Goal: Task Accomplishment & Management: Manage account settings

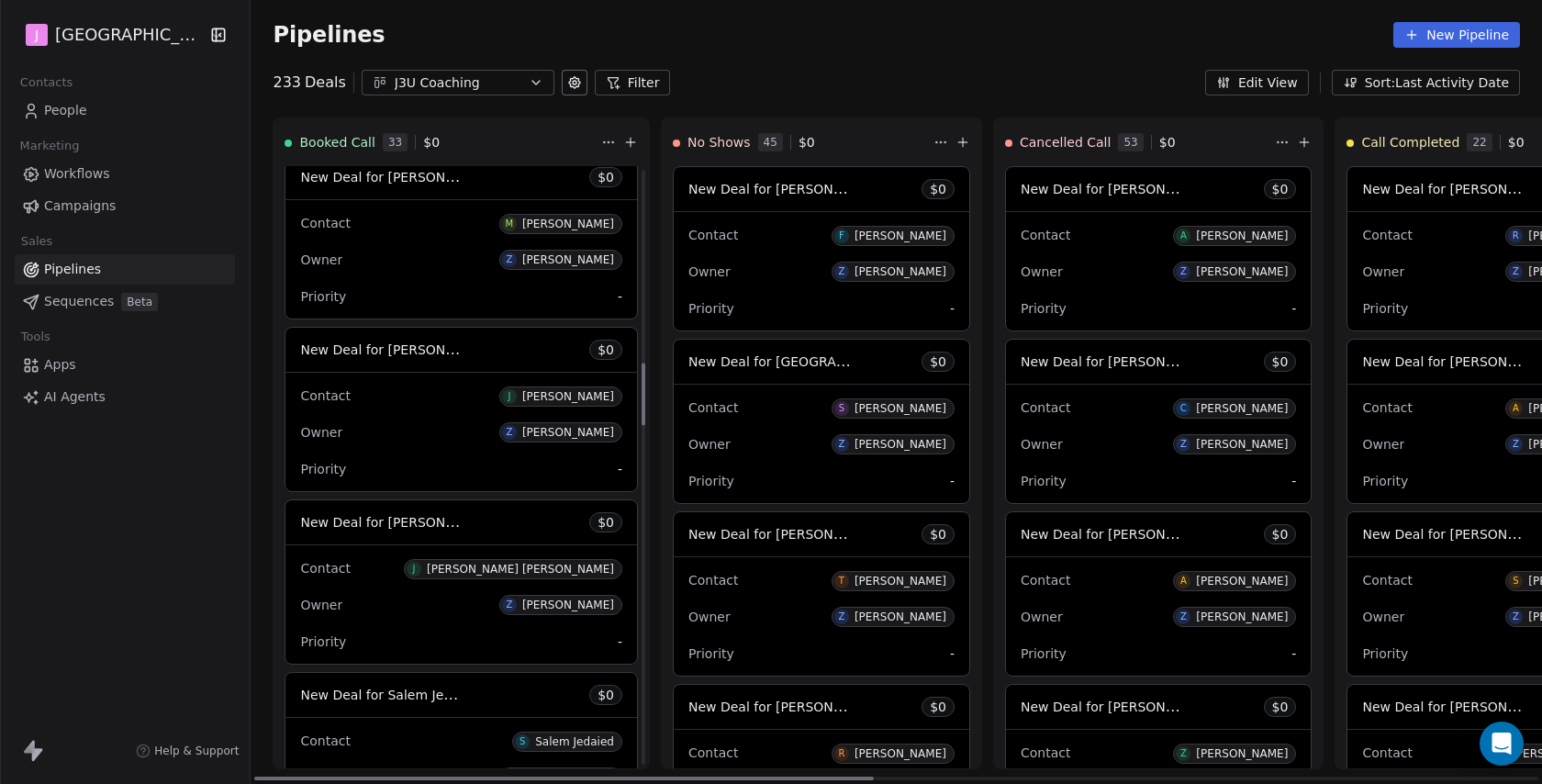
scroll to position [1982, 0]
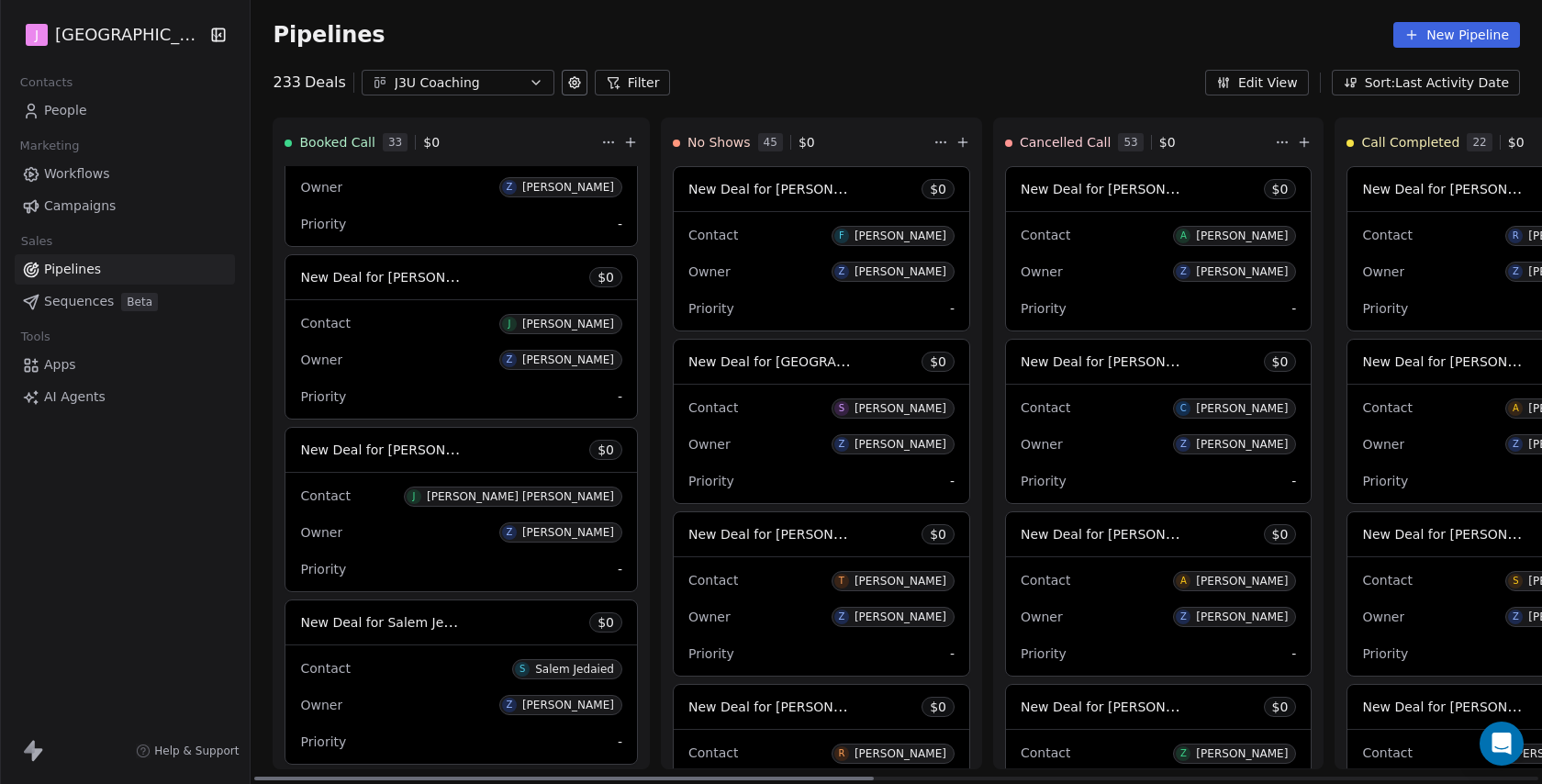
click at [417, 467] on div "New Deal for [PERSON_NAME] [PERSON_NAME] $ 0" at bounding box center [461, 450] width 351 height 45
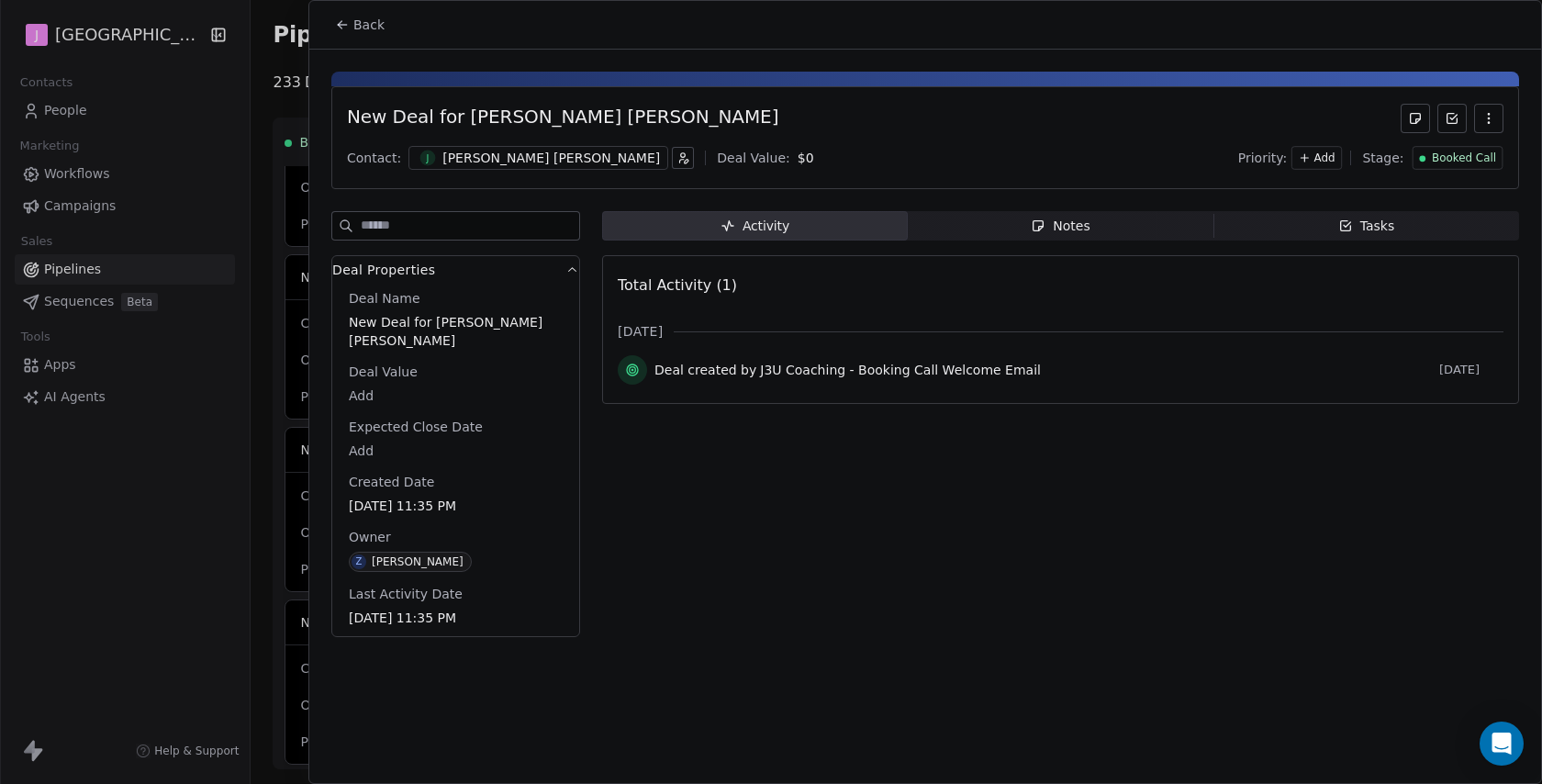
click at [1450, 151] on span "Booked Call" at bounding box center [1464, 159] width 64 height 15
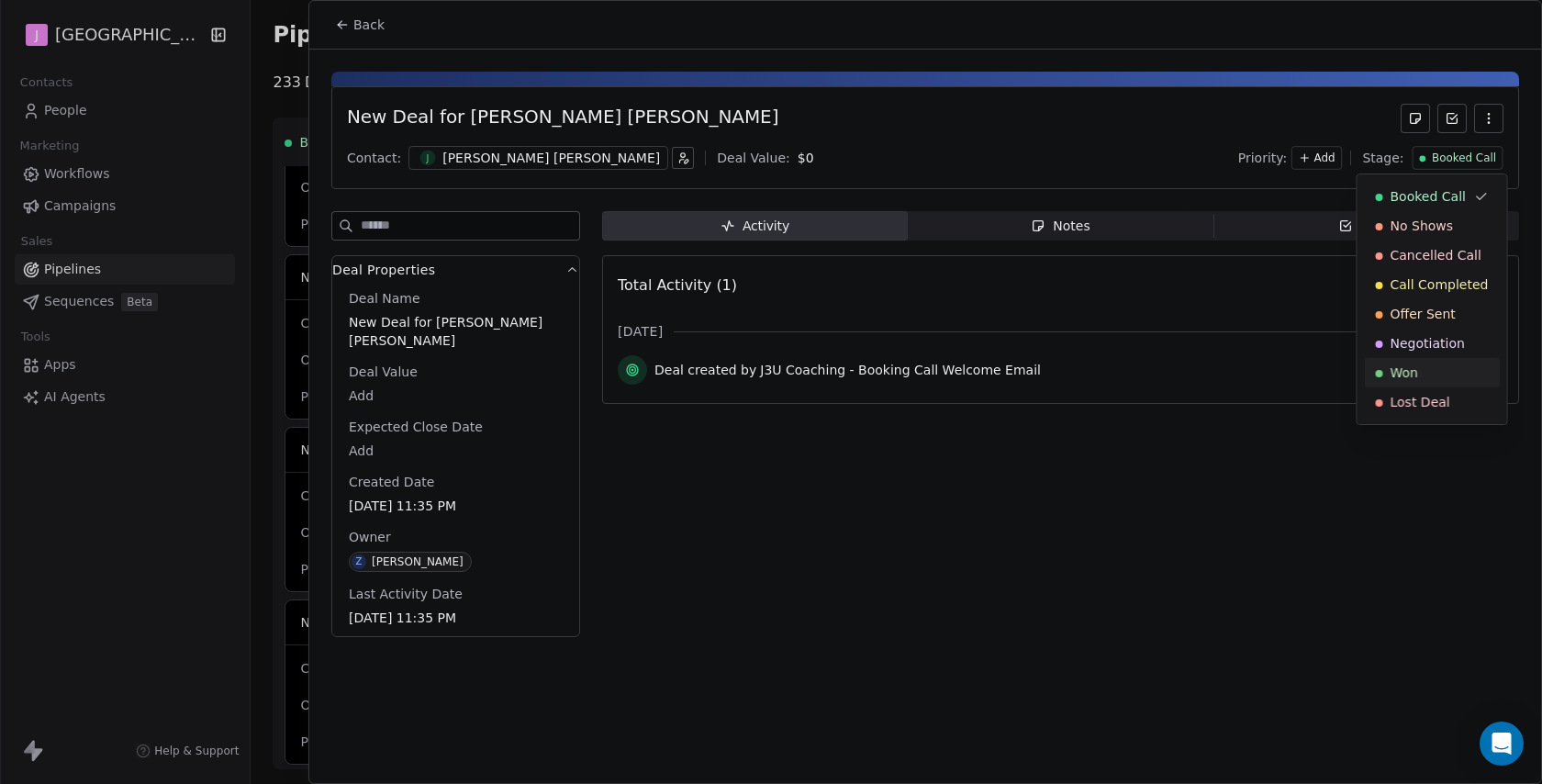
click at [1403, 369] on span "Won" at bounding box center [1405, 373] width 27 height 18
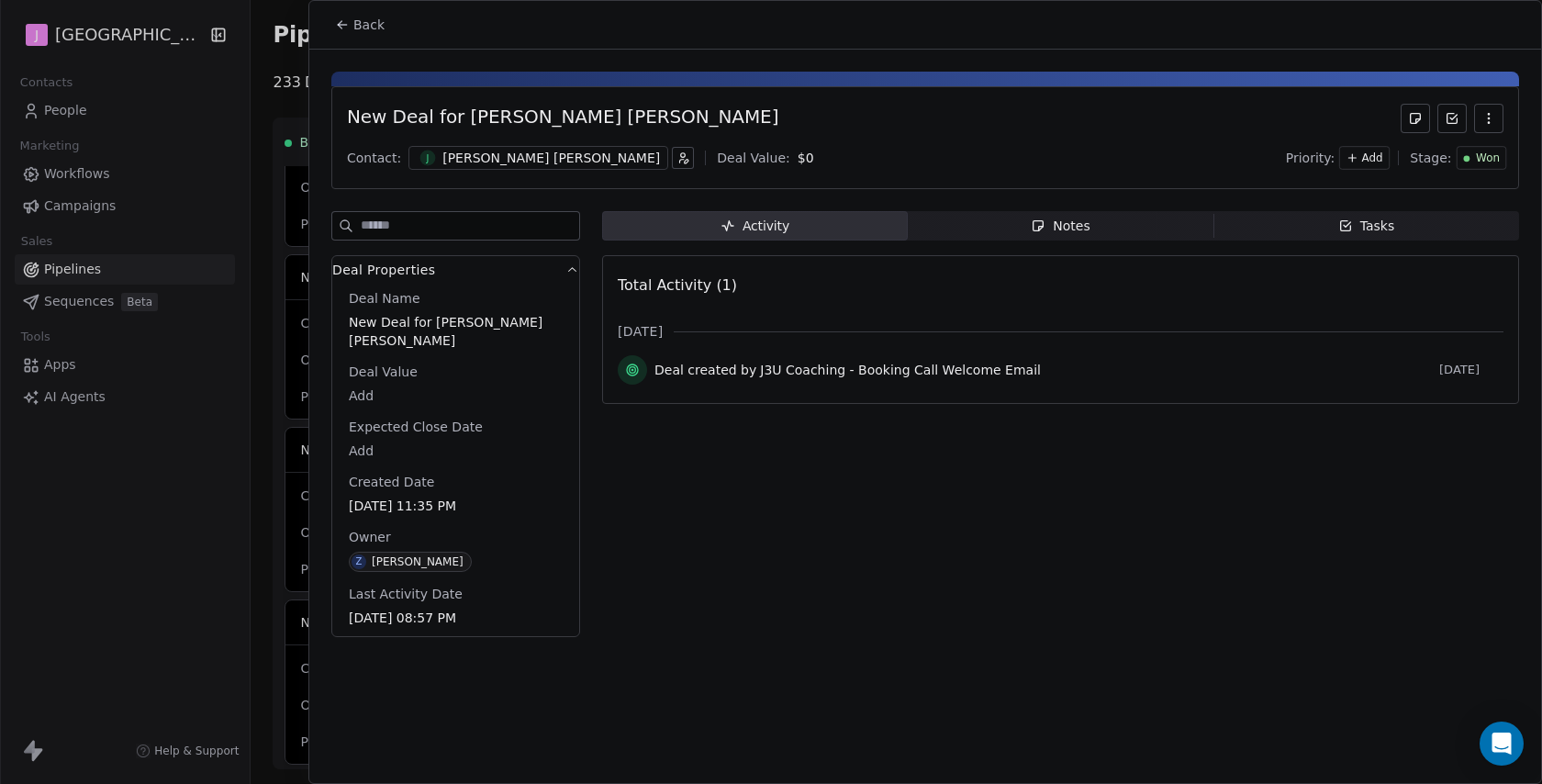
scroll to position [2329, 0]
click at [376, 391] on body "J J3 University Contacts People Marketing Workflows Campaigns Sales Pipelines S…" at bounding box center [771, 392] width 1542 height 784
type input "*****"
click at [380, 19] on html "J J3 University Contacts People Marketing Workflows Campaigns Sales Pipelines S…" at bounding box center [771, 392] width 1542 height 784
click at [374, 24] on span "Back" at bounding box center [369, 24] width 31 height 18
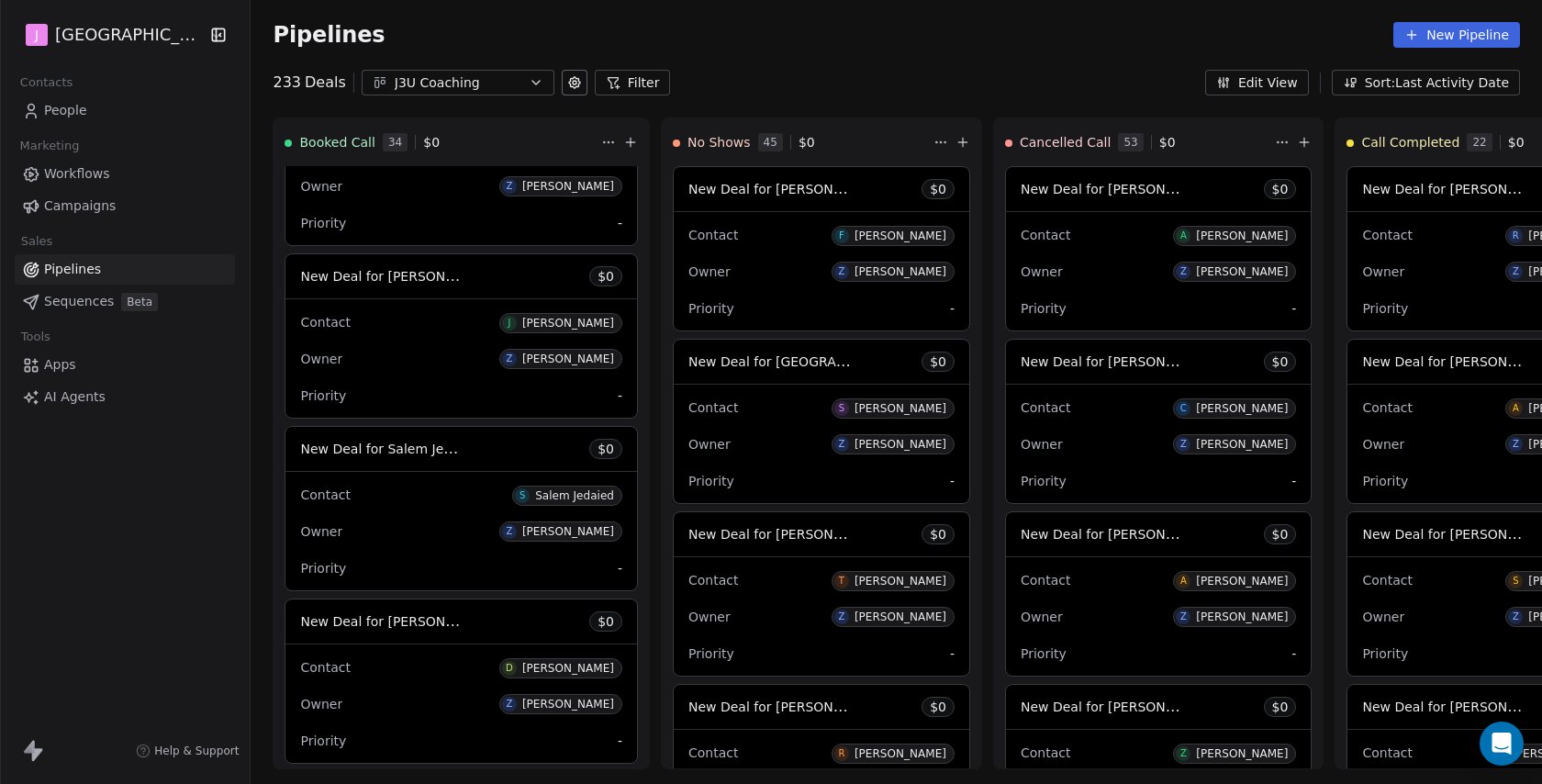
click at [89, 109] on link "People" at bounding box center [125, 110] width 221 height 30
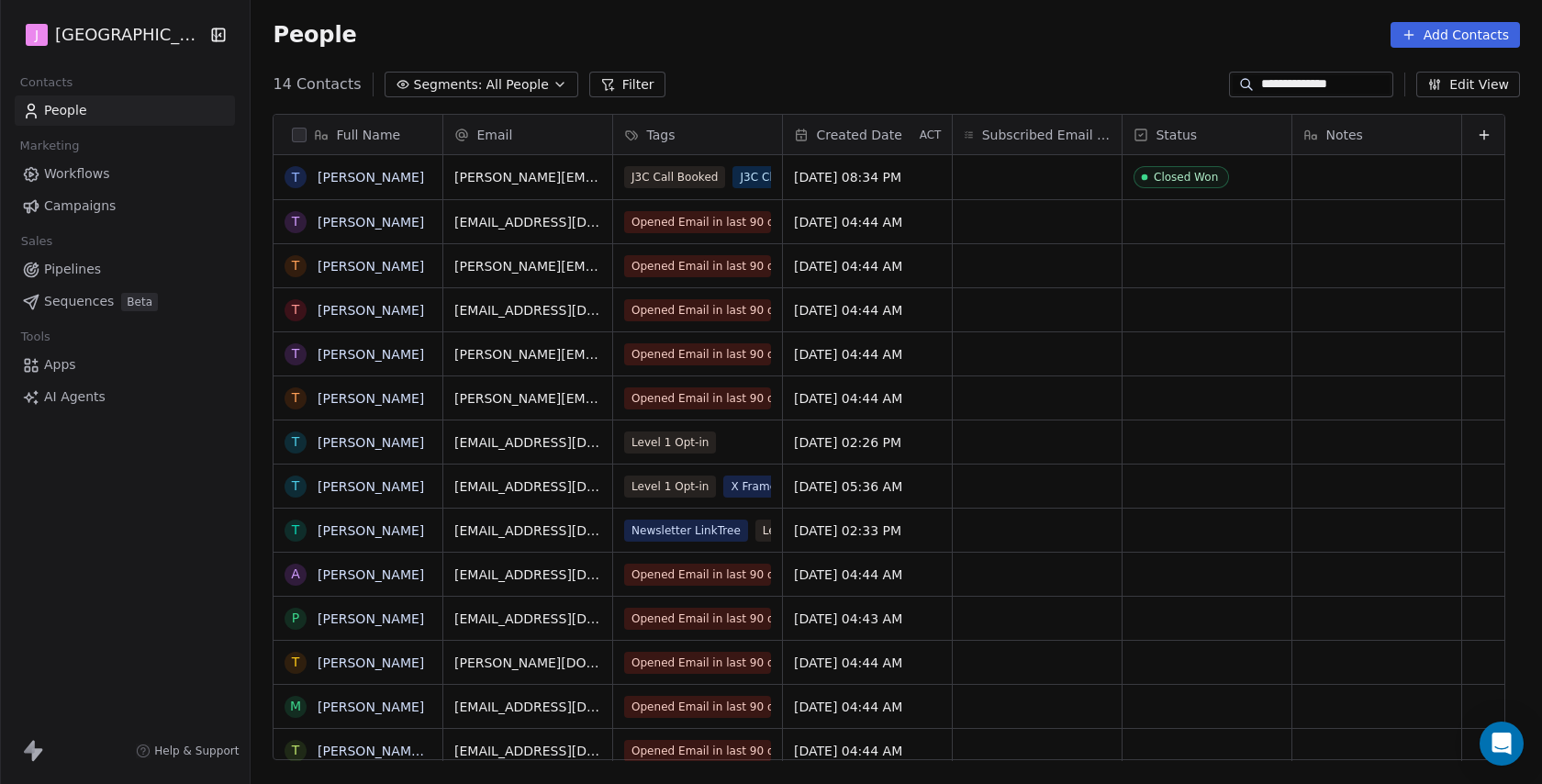
scroll to position [689, 1294]
click at [1308, 79] on input "**********" at bounding box center [1325, 84] width 129 height 18
paste input "**********"
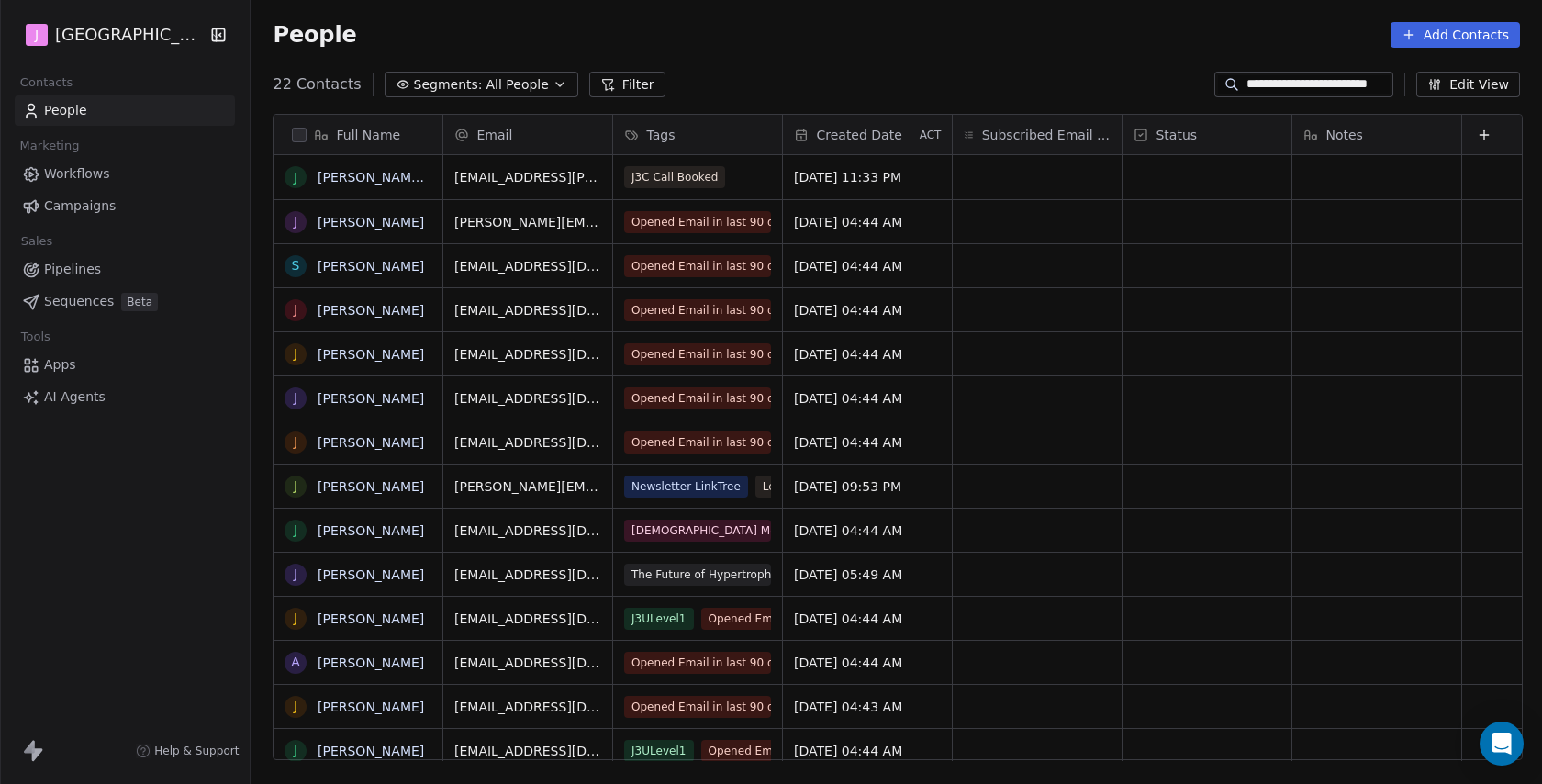
type input "**********"
click at [1164, 185] on div "grid" at bounding box center [1207, 177] width 168 height 45
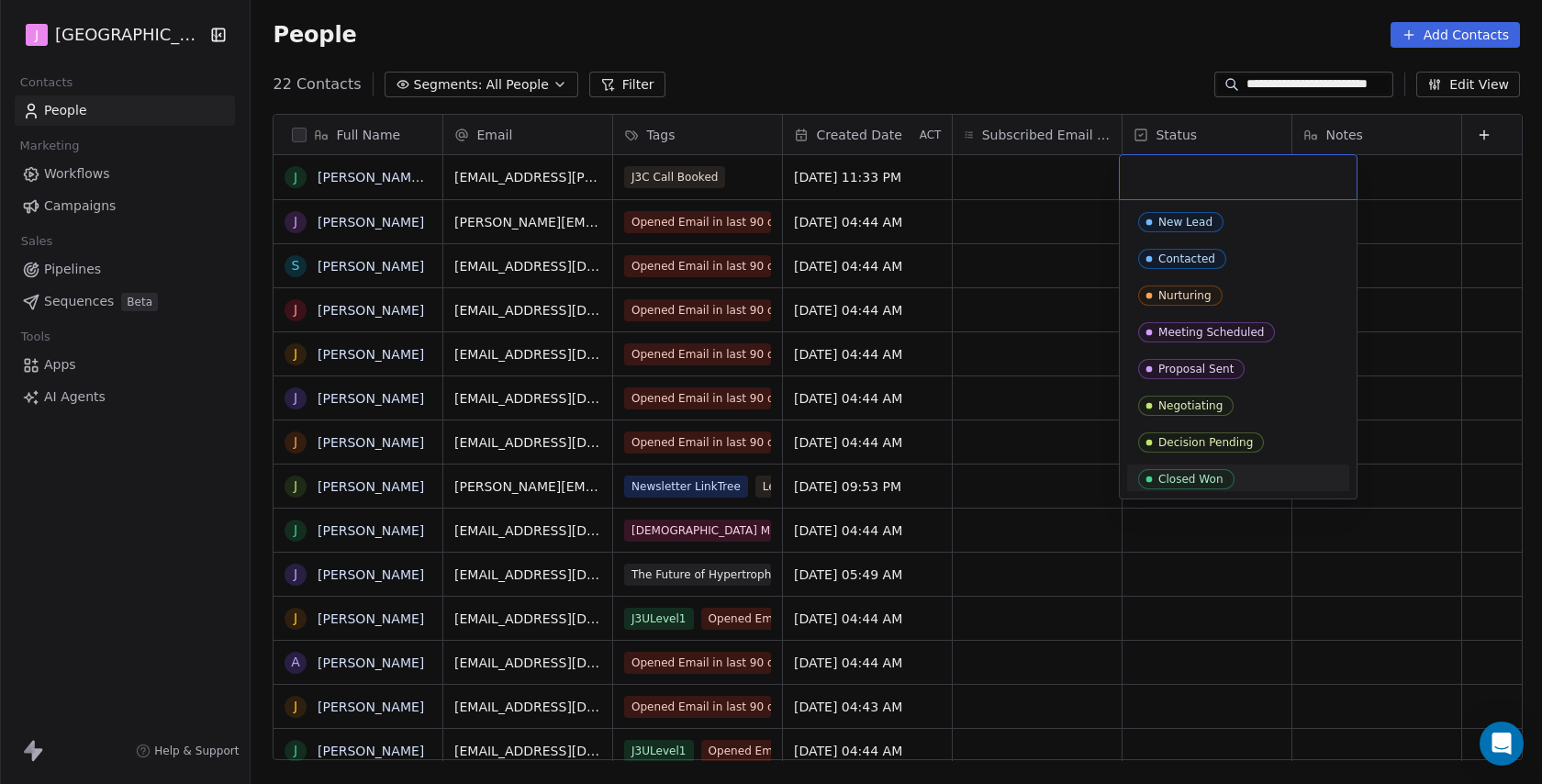
click at [1180, 481] on div "Closed Won" at bounding box center [1191, 478] width 65 height 13
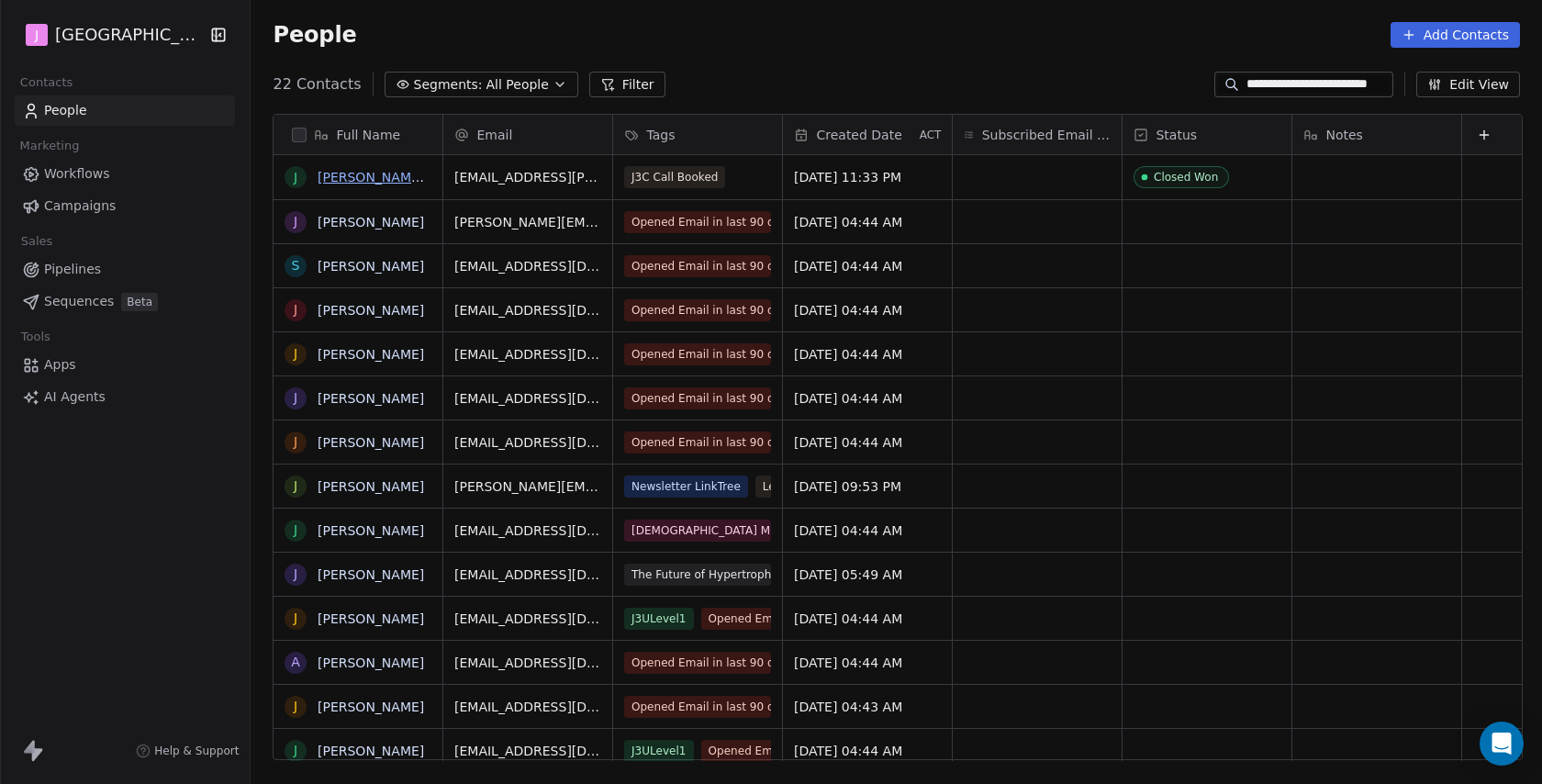
click at [400, 180] on link "[PERSON_NAME] [PERSON_NAME]" at bounding box center [426, 176] width 218 height 15
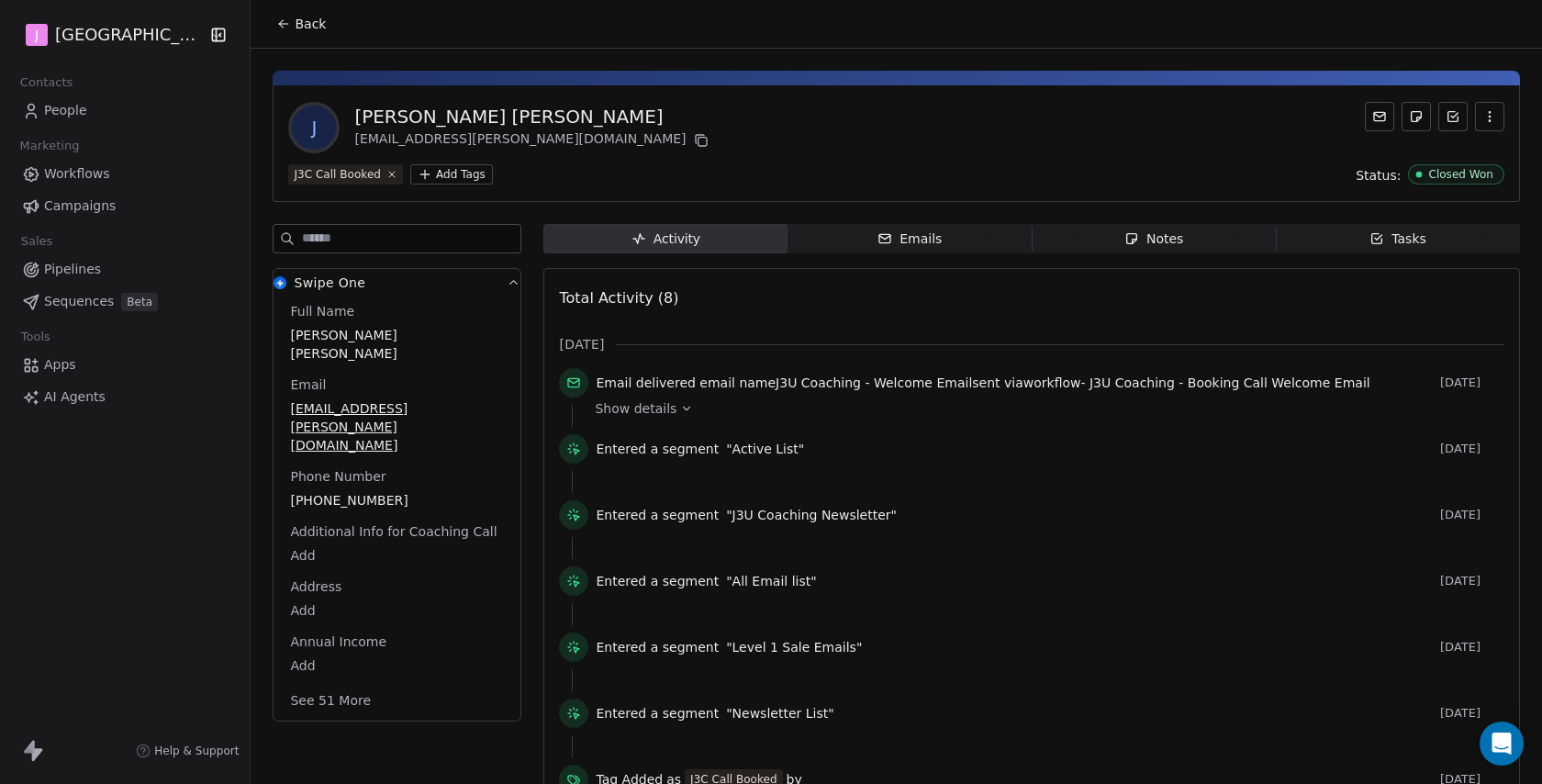
click at [348, 684] on button "See 51 More" at bounding box center [330, 701] width 103 height 33
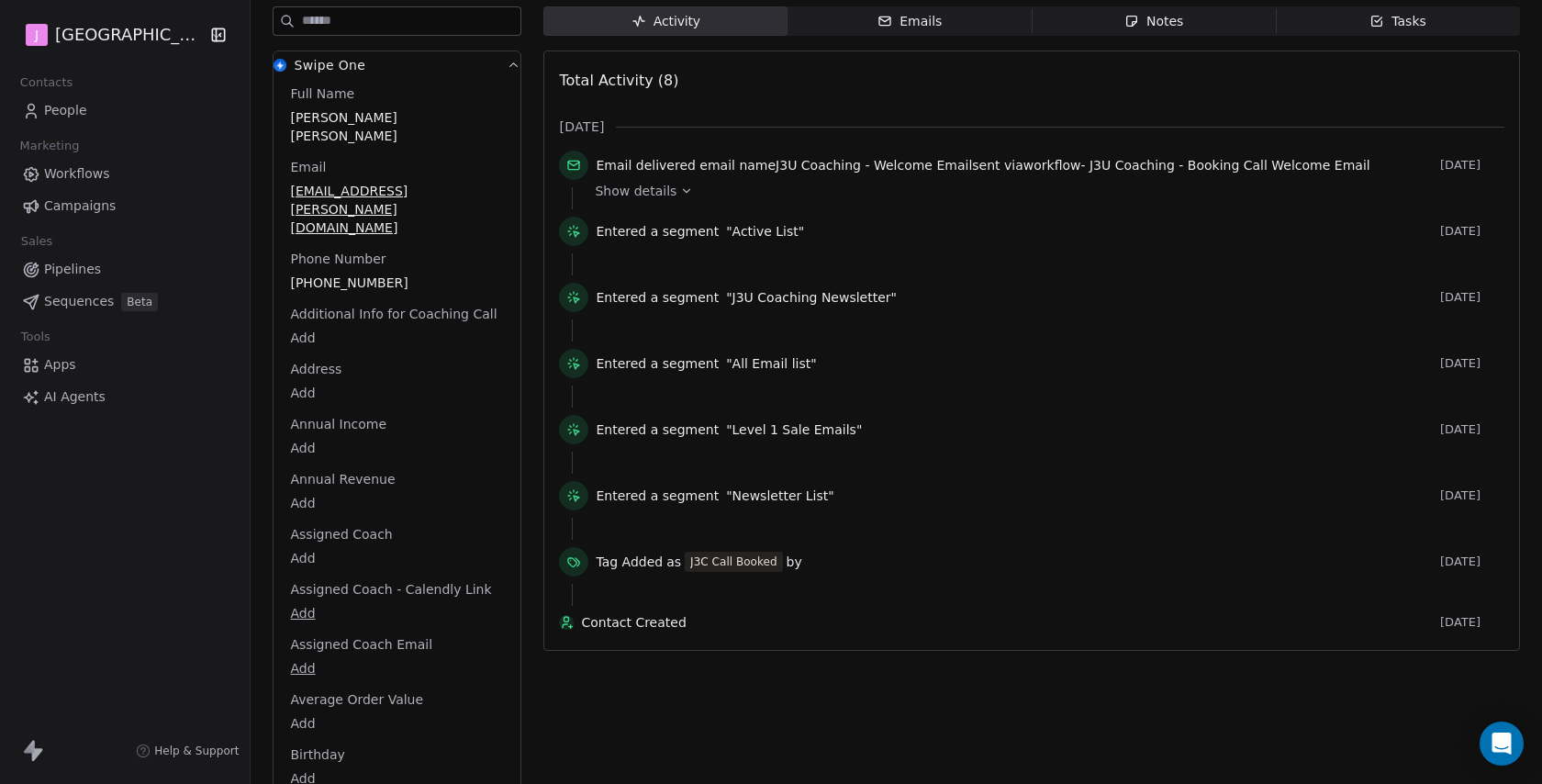
click at [294, 499] on body "J J3 University Contacts People Marketing Workflows Campaigns Sales Pipelines S…" at bounding box center [771, 392] width 1542 height 784
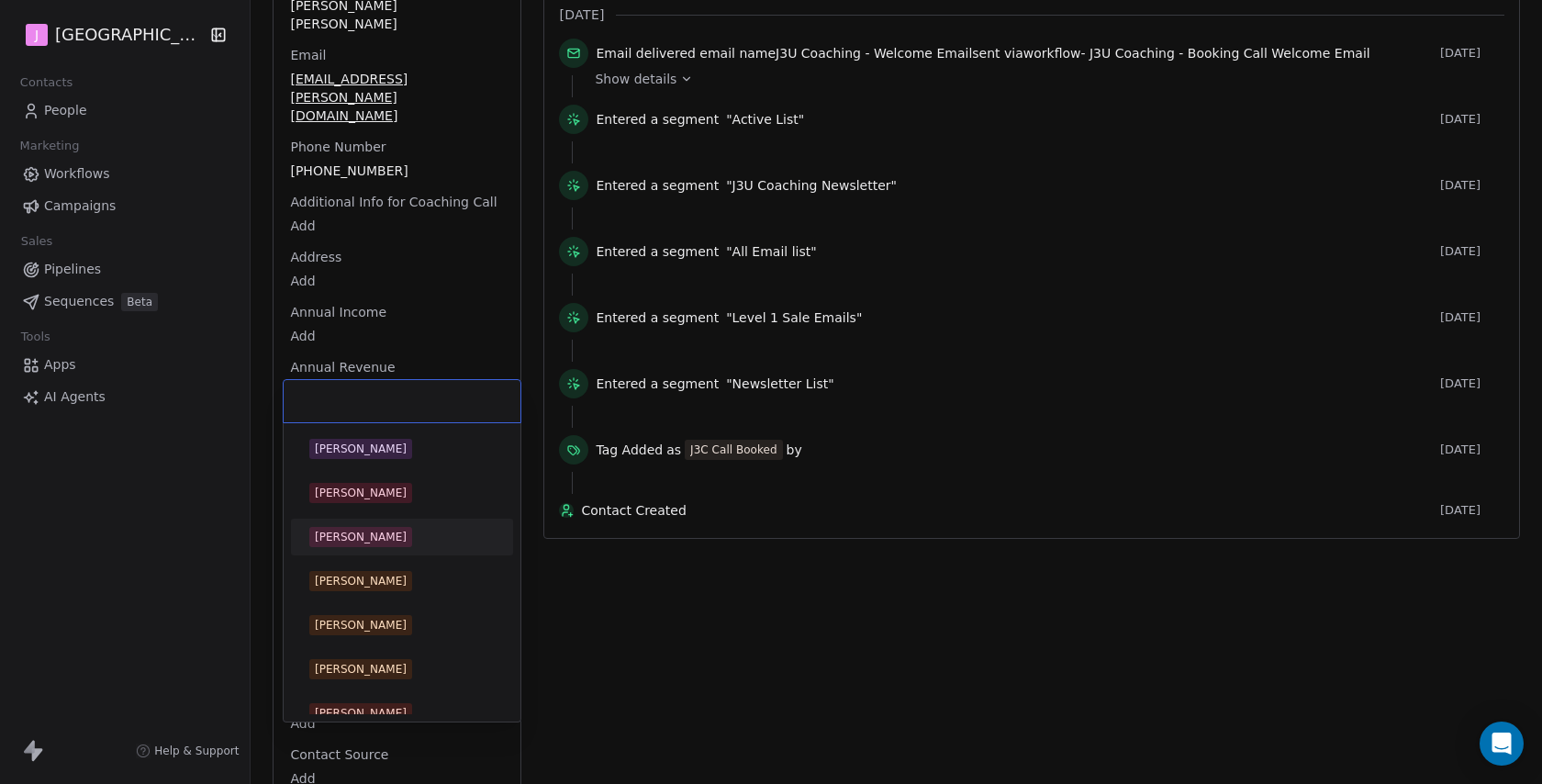
click at [371, 546] on span "[PERSON_NAME]" at bounding box center [361, 536] width 103 height 20
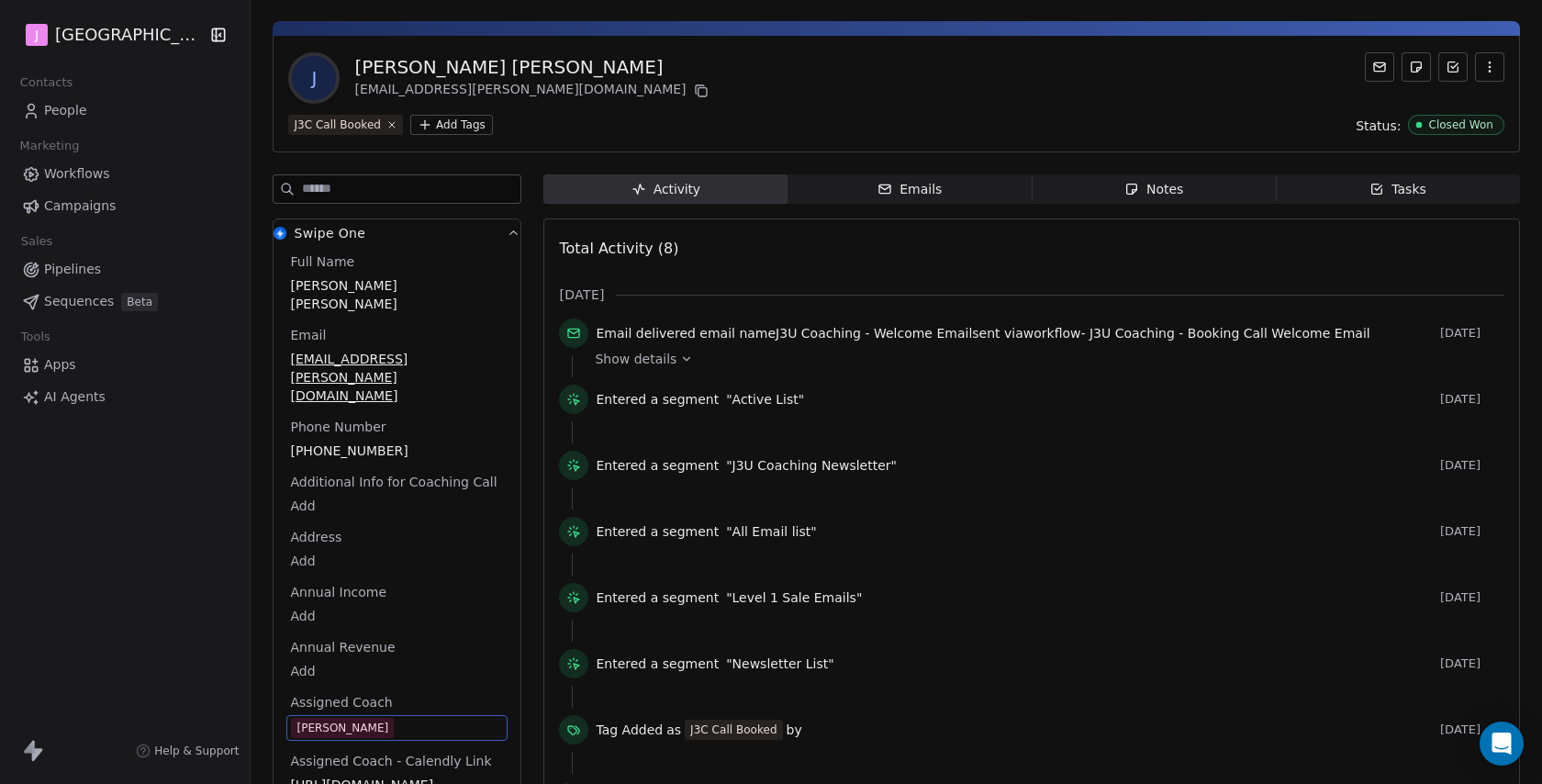
scroll to position [0, 0]
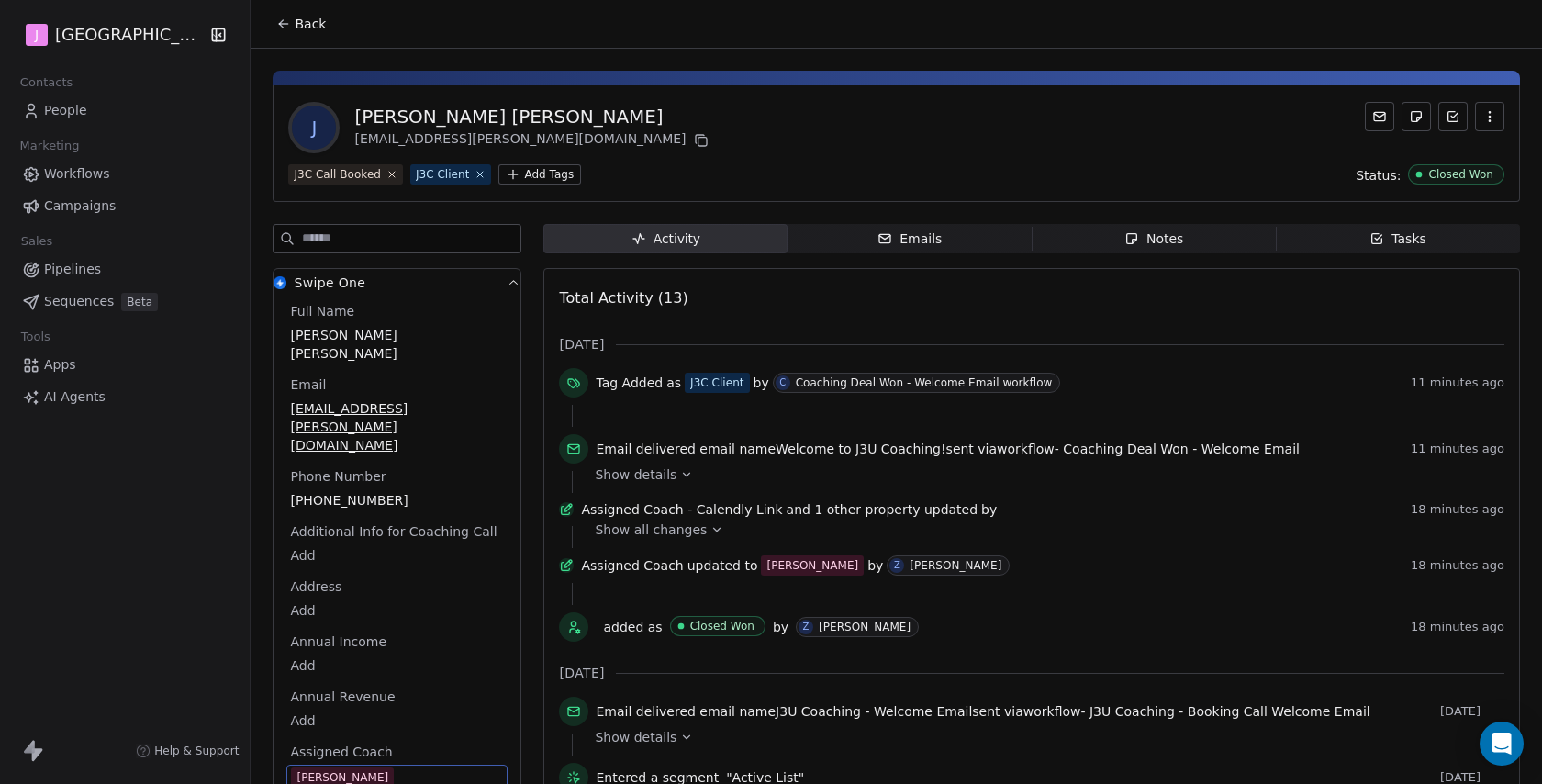
click at [83, 270] on span "Pipelines" at bounding box center [73, 269] width 57 height 19
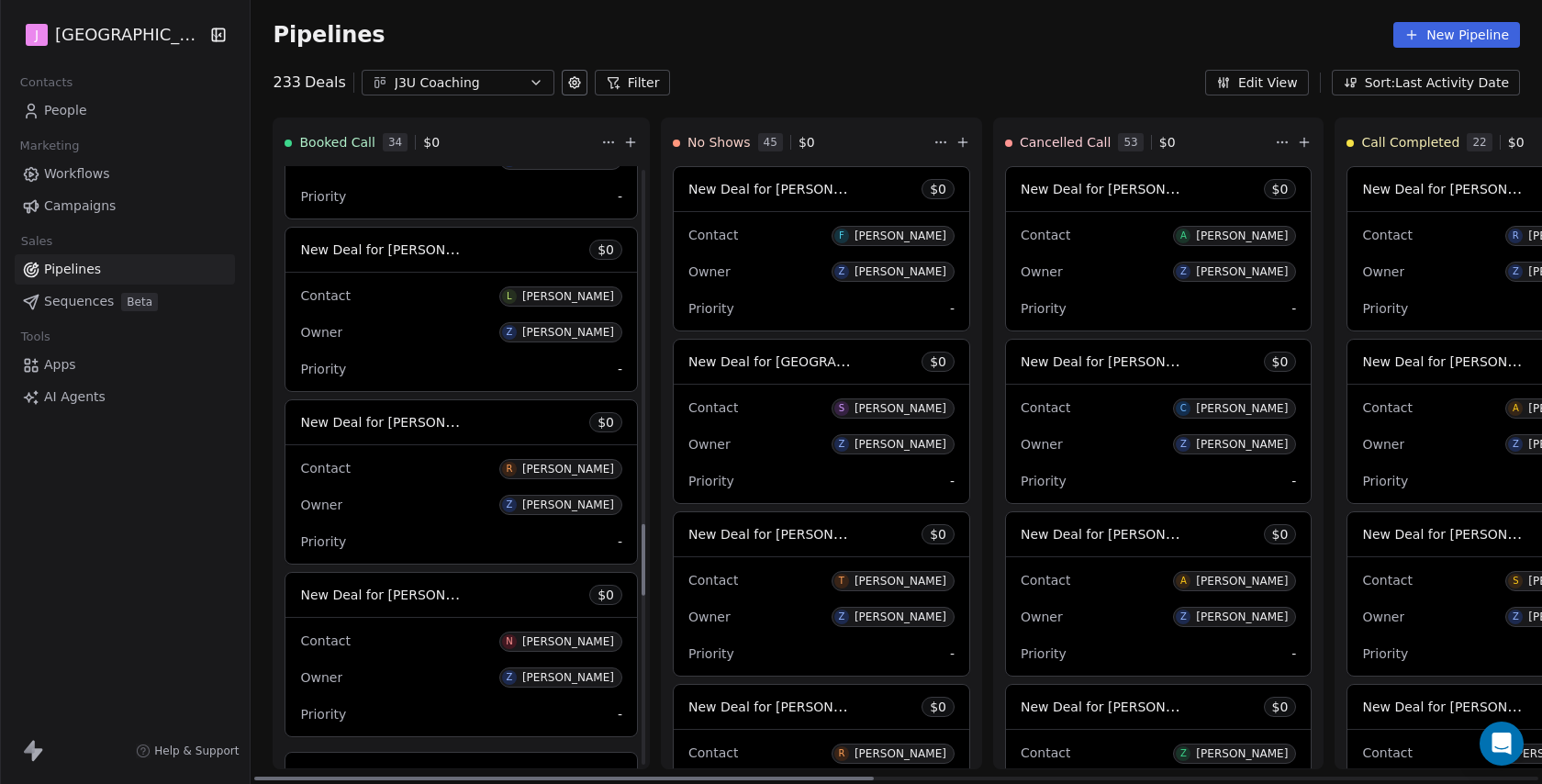
scroll to position [2986, 0]
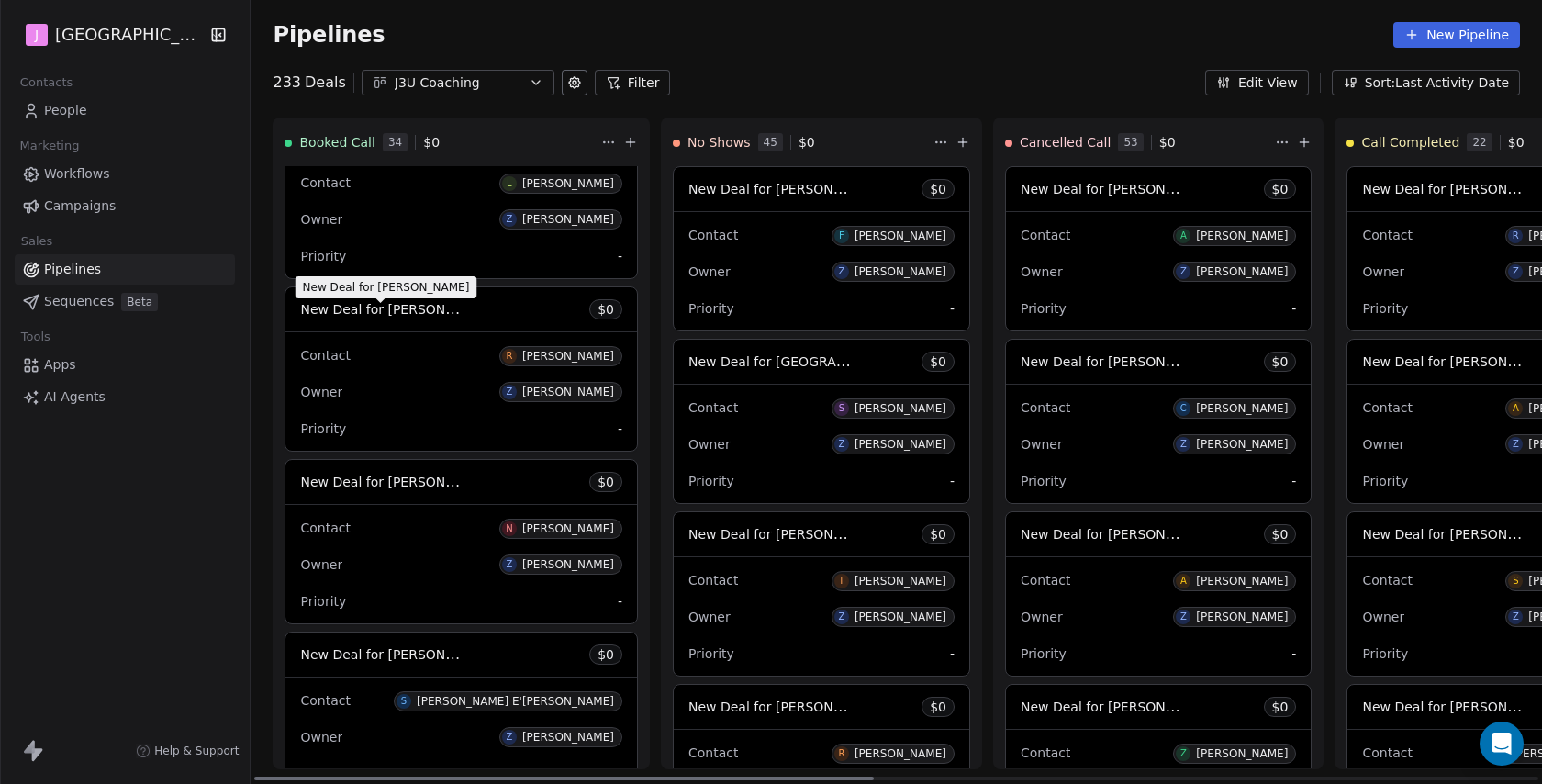
click at [402, 316] on span "New Deal for [PERSON_NAME]" at bounding box center [397, 309] width 194 height 17
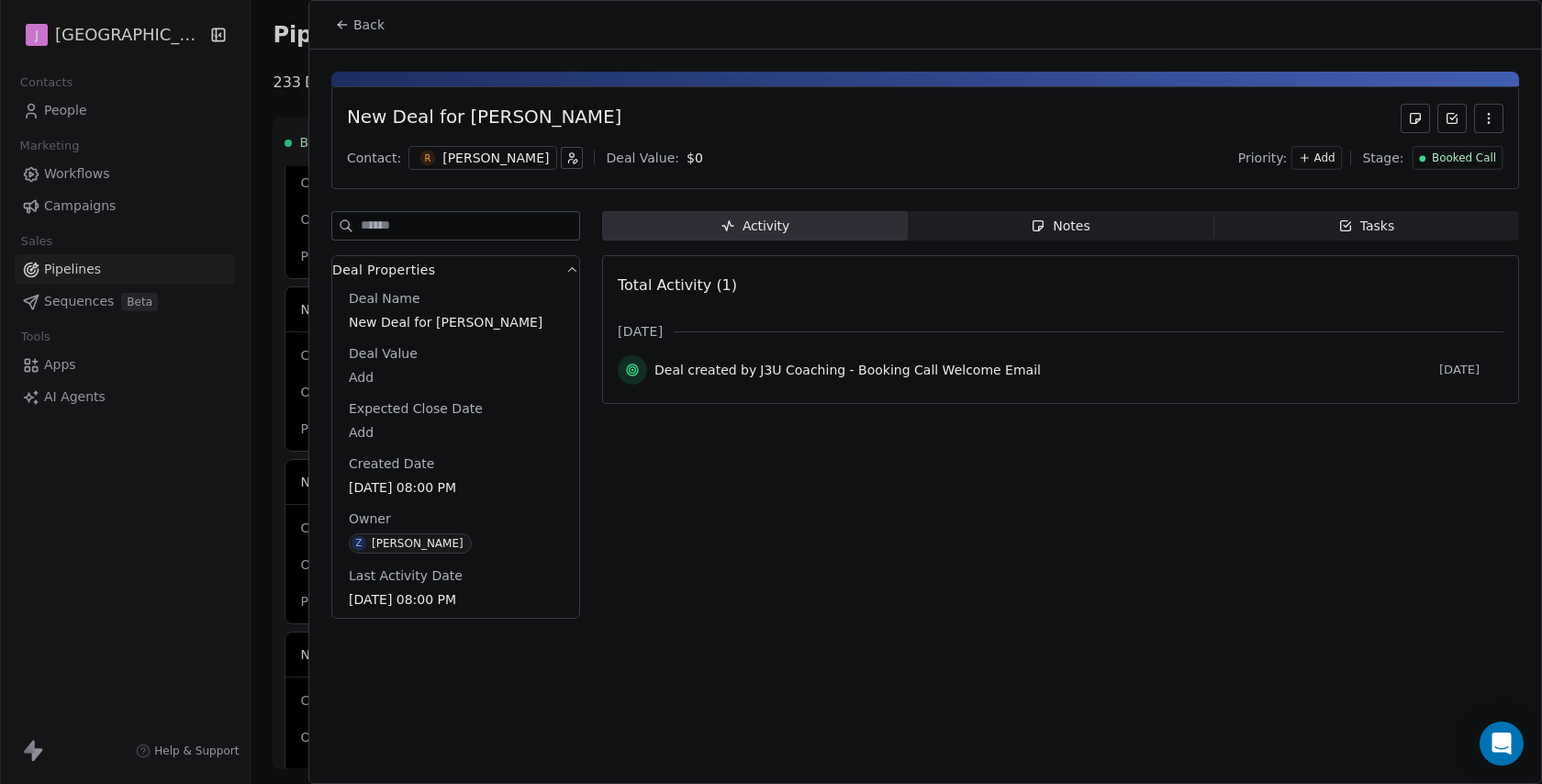
click at [1464, 153] on span "Booked Call" at bounding box center [1464, 159] width 64 height 15
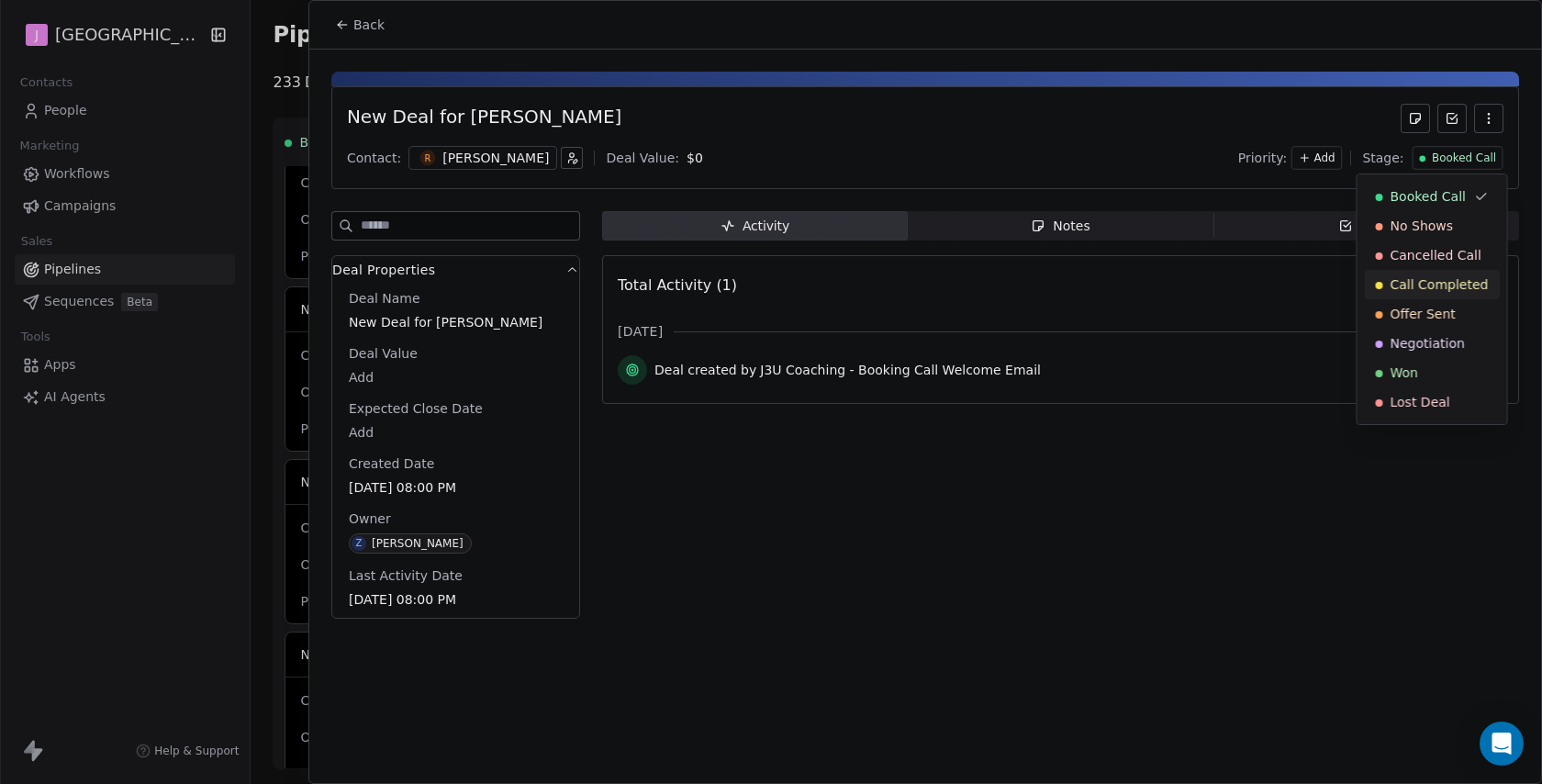
click at [1409, 285] on span "Call Completed" at bounding box center [1439, 285] width 98 height 18
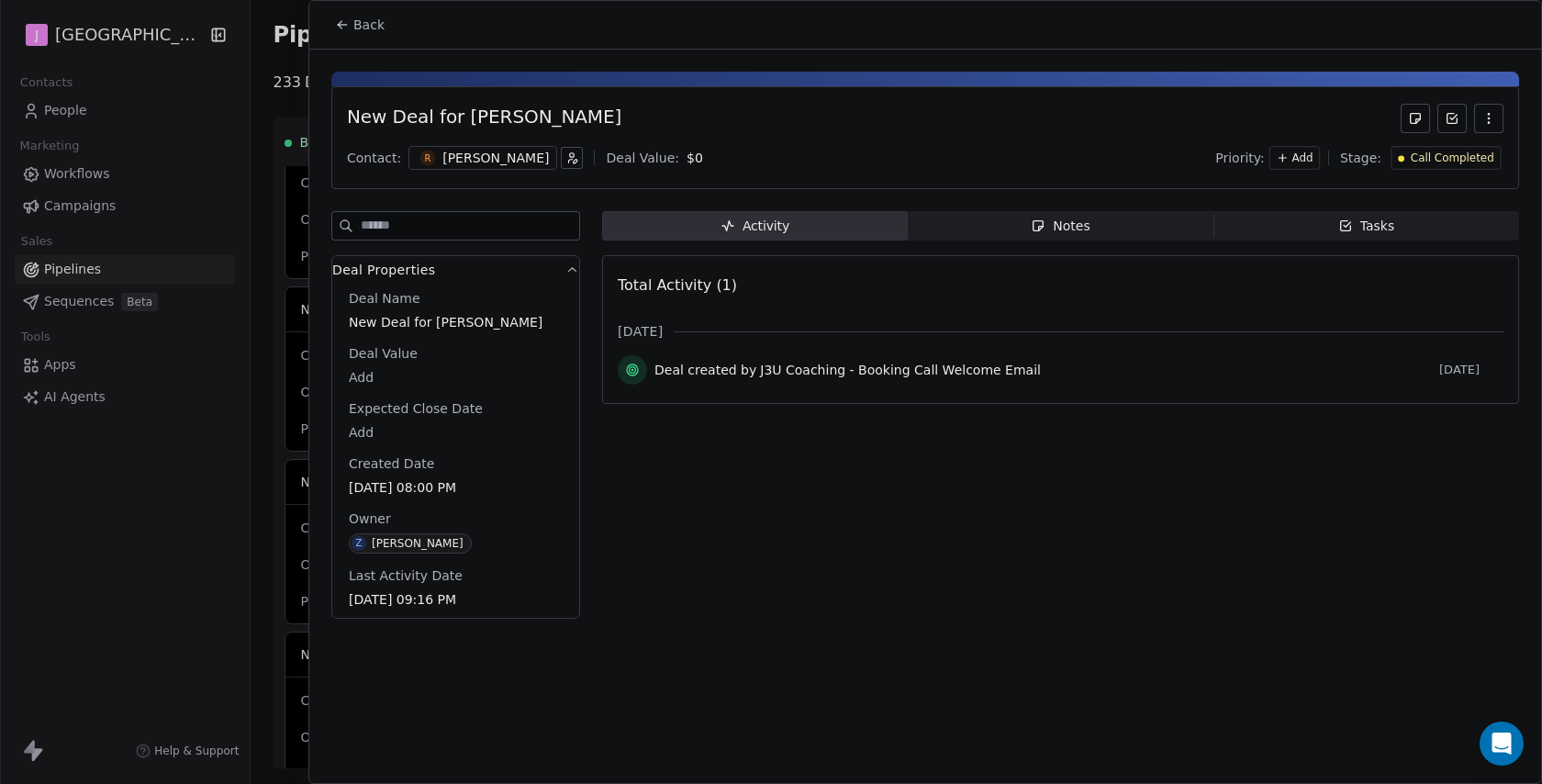
click at [1073, 235] on div "Notes" at bounding box center [1060, 226] width 59 height 19
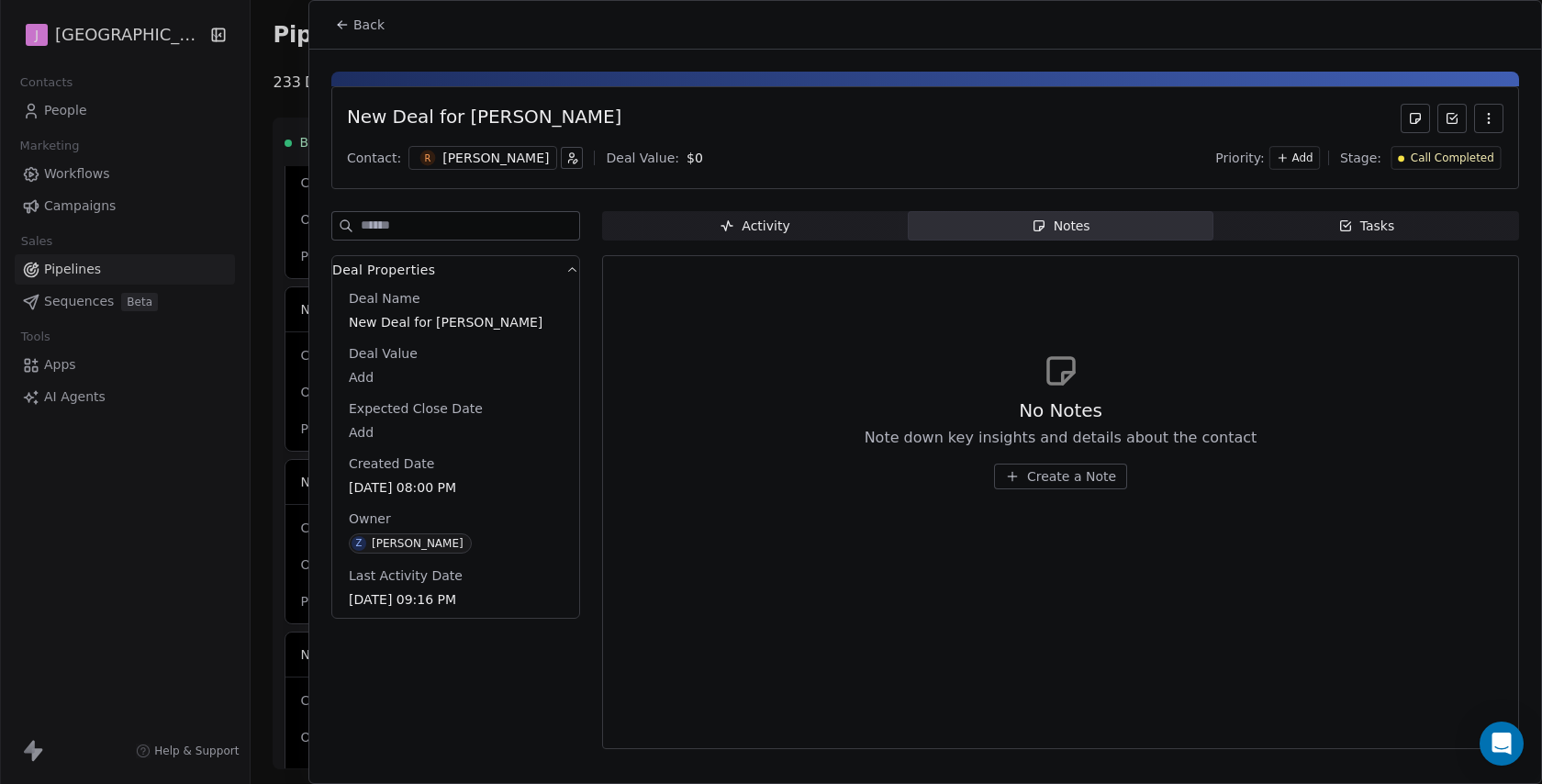
click at [374, 36] on button "Back" at bounding box center [360, 25] width 72 height 33
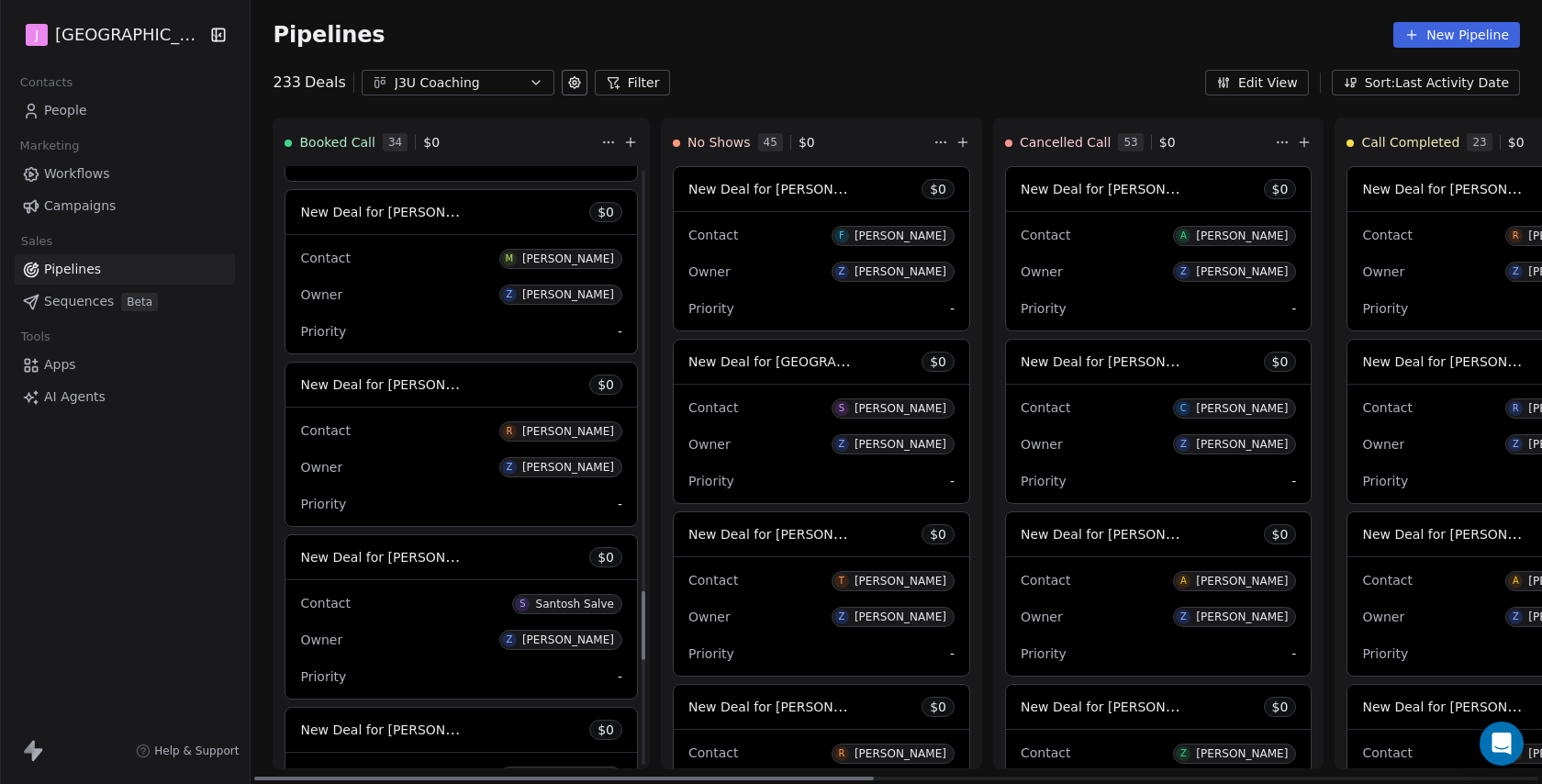
scroll to position [3746, 0]
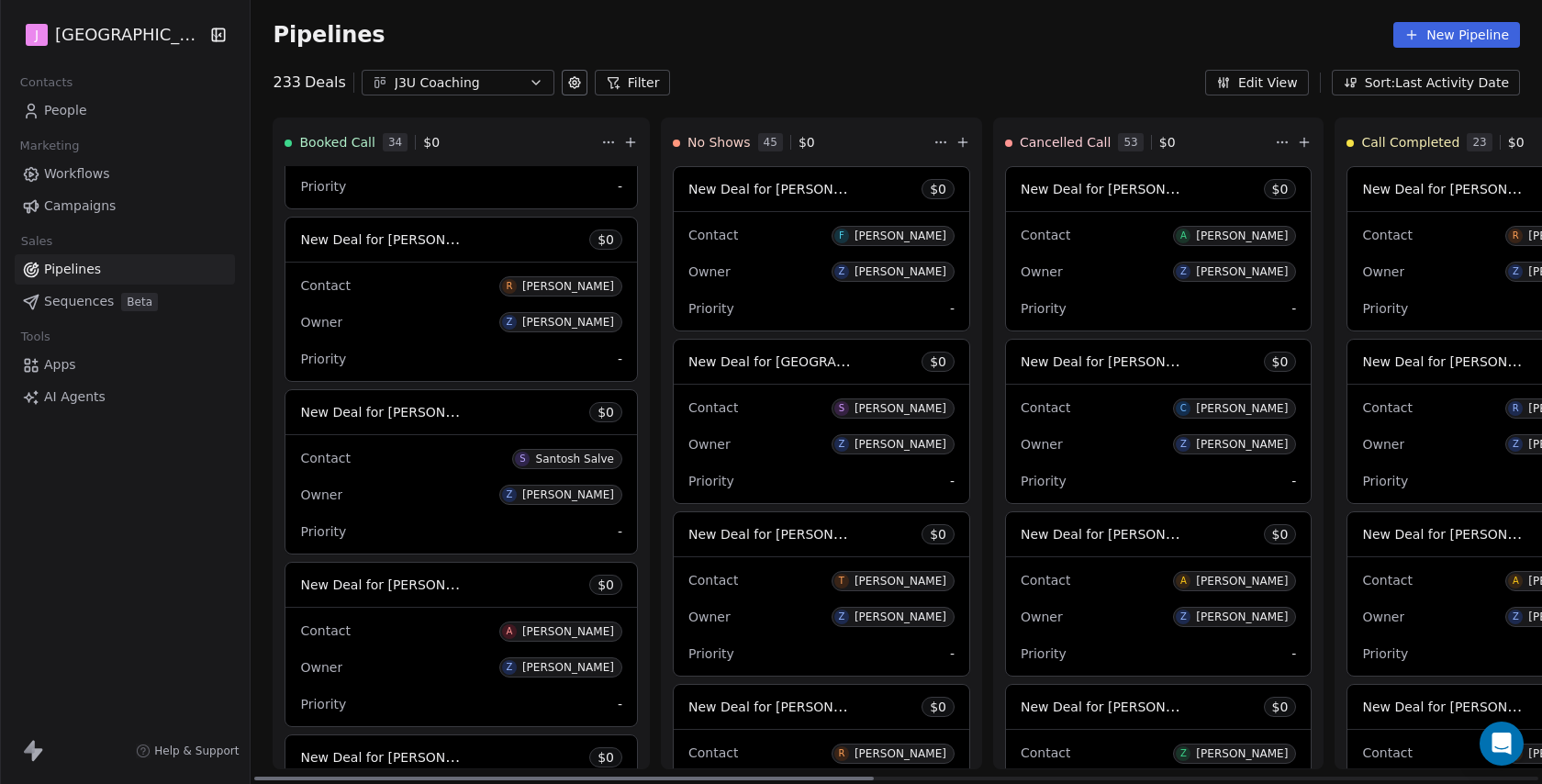
click at [414, 248] on span "New Deal for [PERSON_NAME]" at bounding box center [397, 239] width 194 height 17
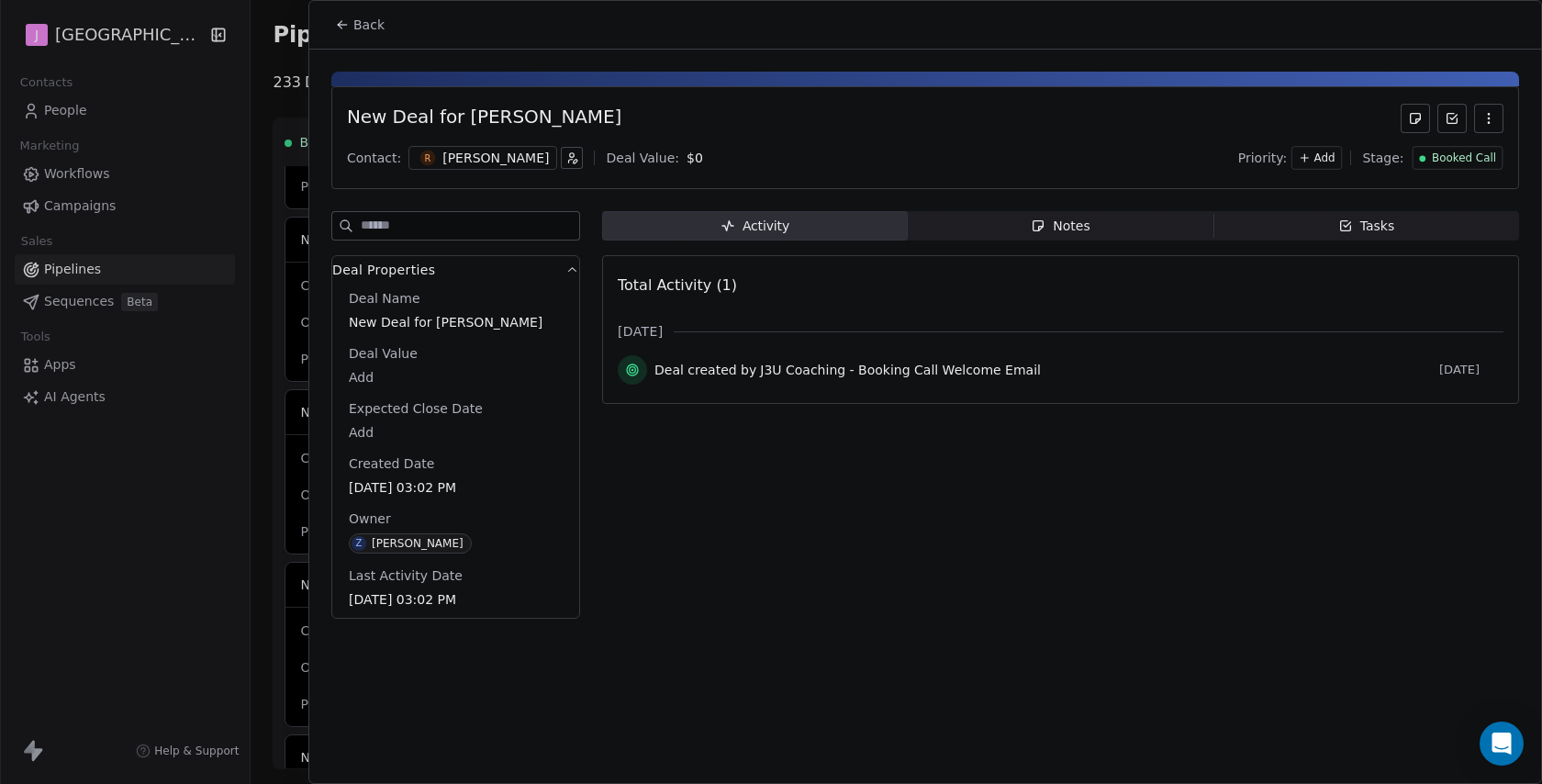
click at [1431, 156] on div "Booked Call" at bounding box center [1458, 159] width 77 height 15
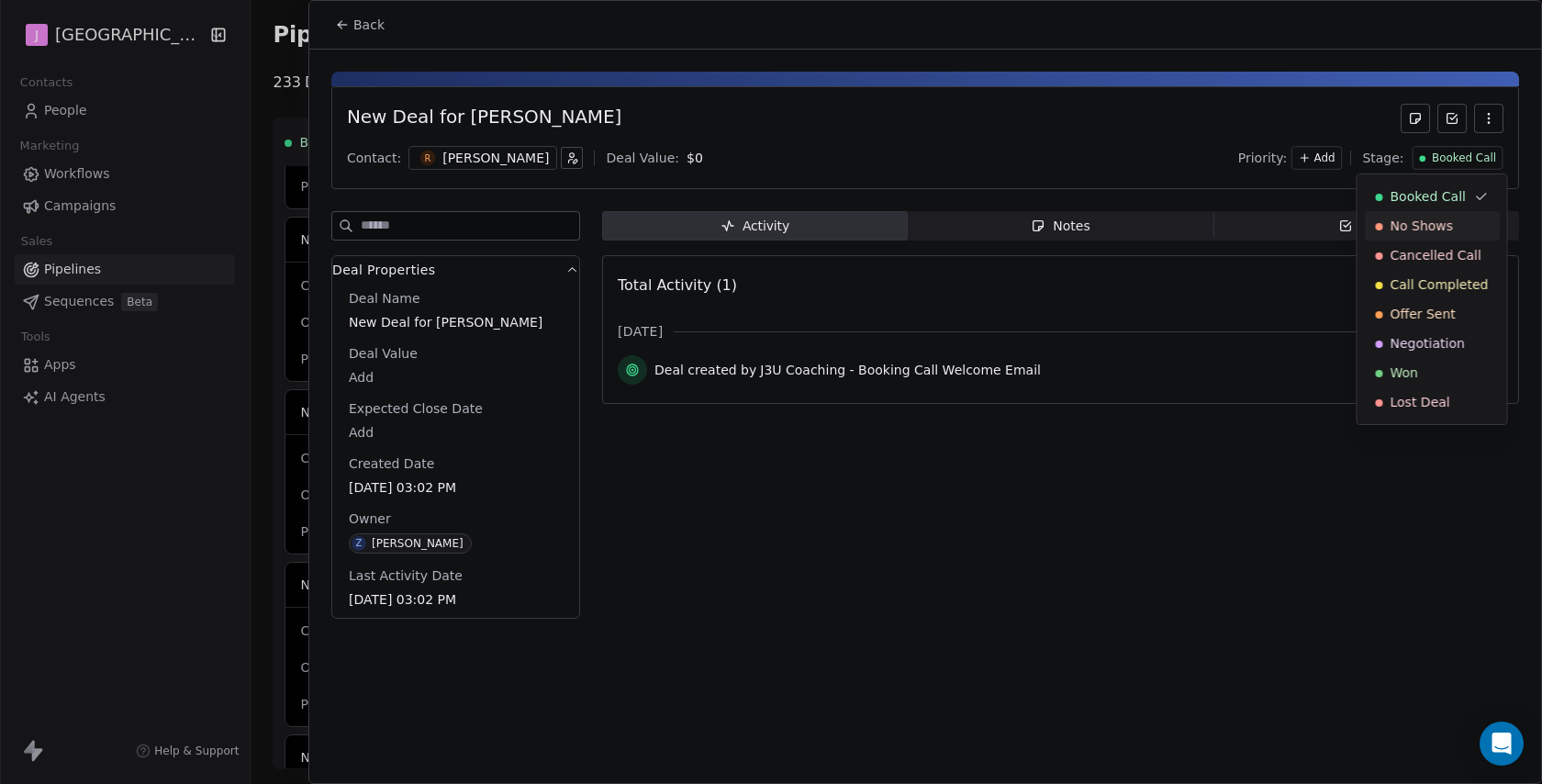
click at [1415, 229] on span "No Shows" at bounding box center [1422, 226] width 63 height 18
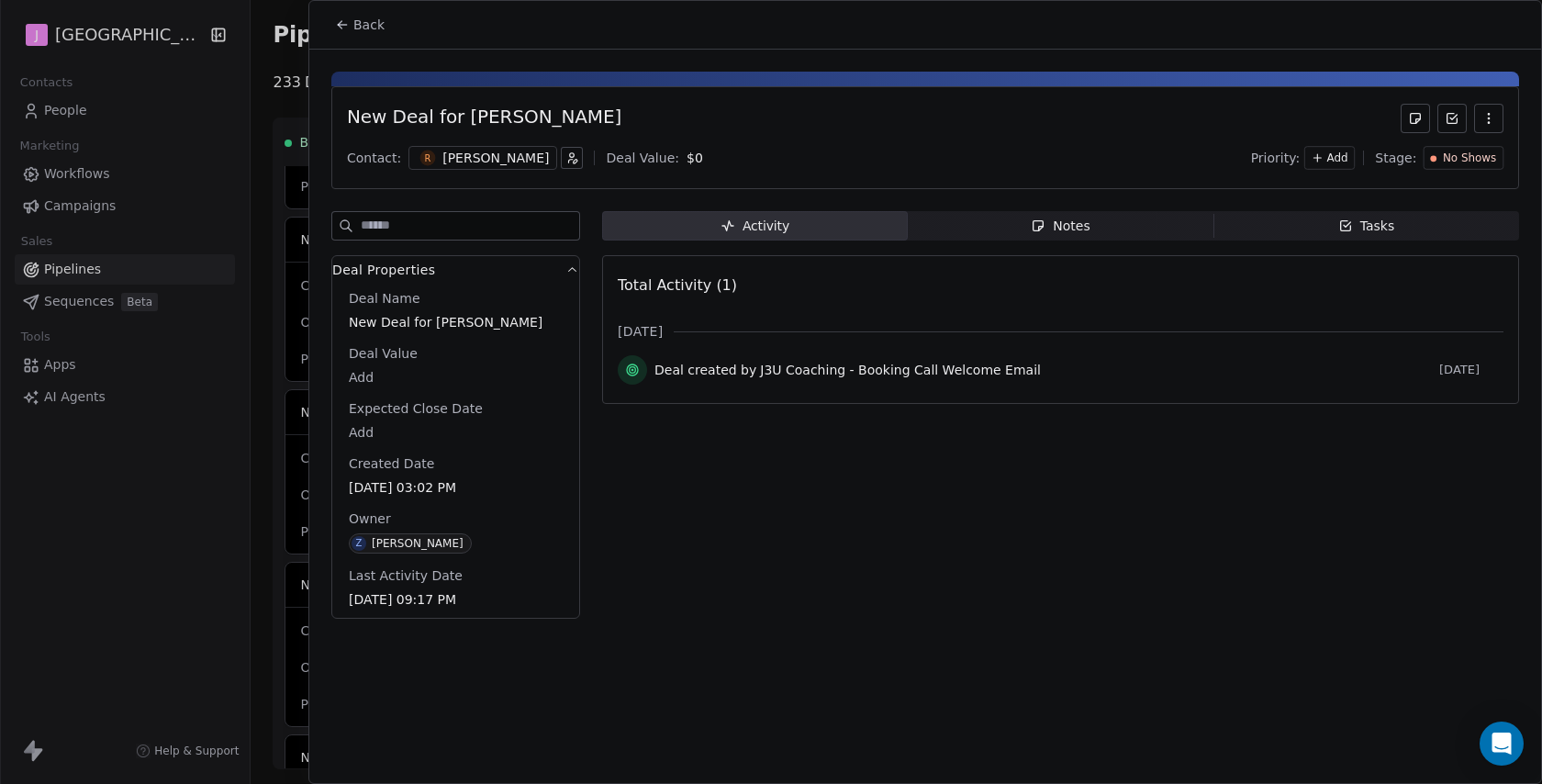
click at [356, 24] on span "Back" at bounding box center [369, 24] width 31 height 18
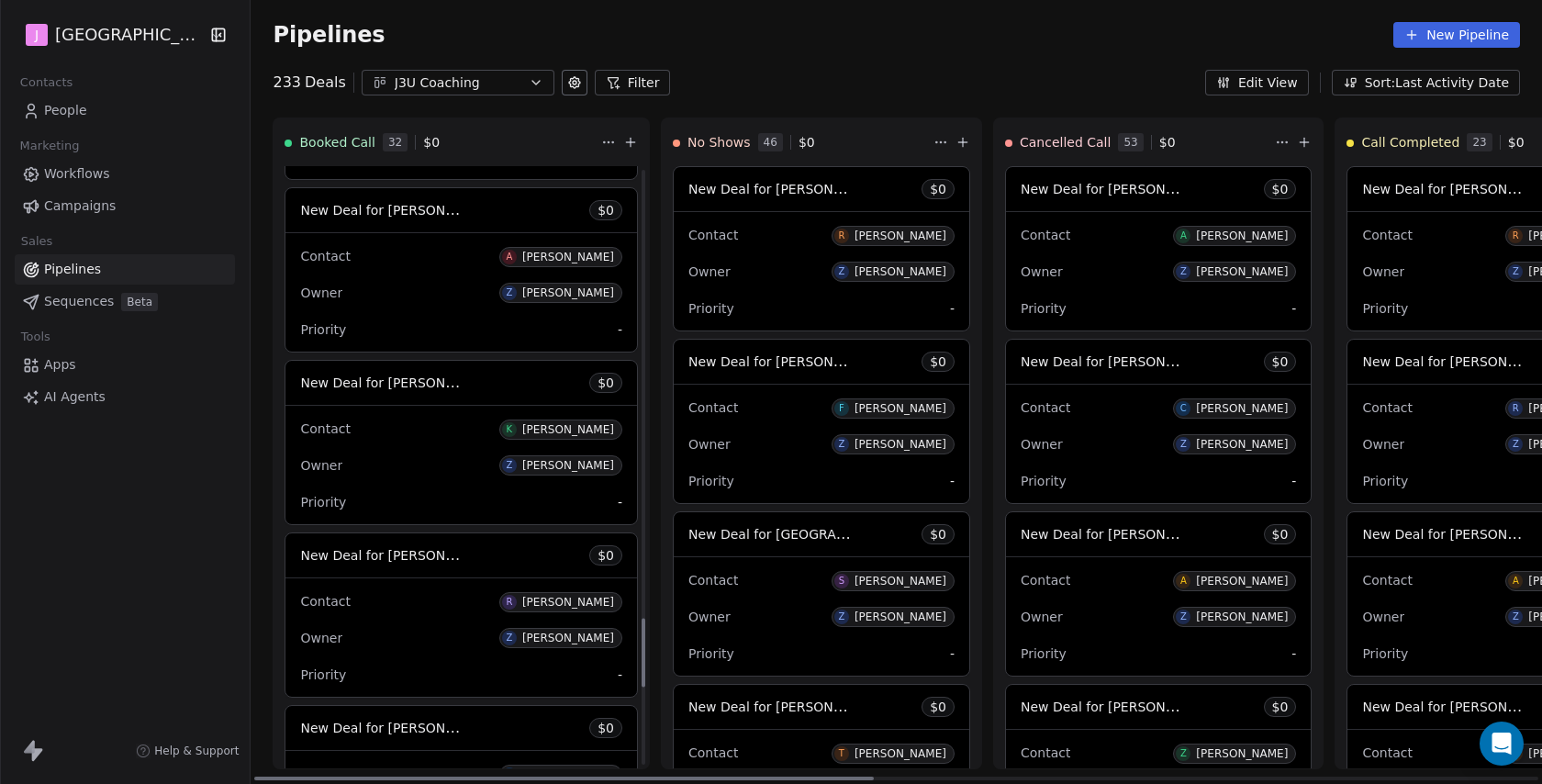
scroll to position [3924, 0]
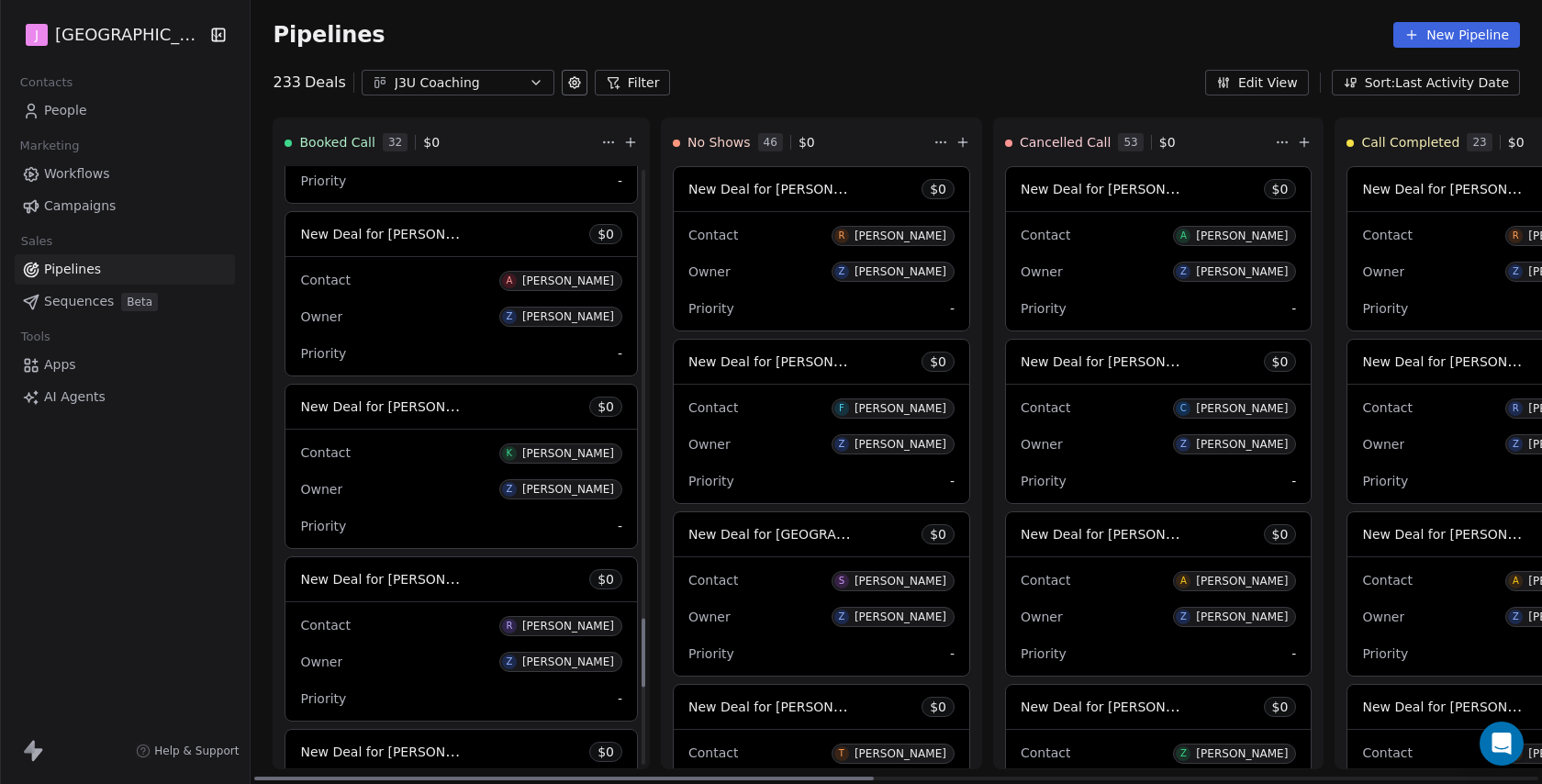
click at [447, 242] on span "New Deal for [PERSON_NAME]" at bounding box center [397, 233] width 194 height 17
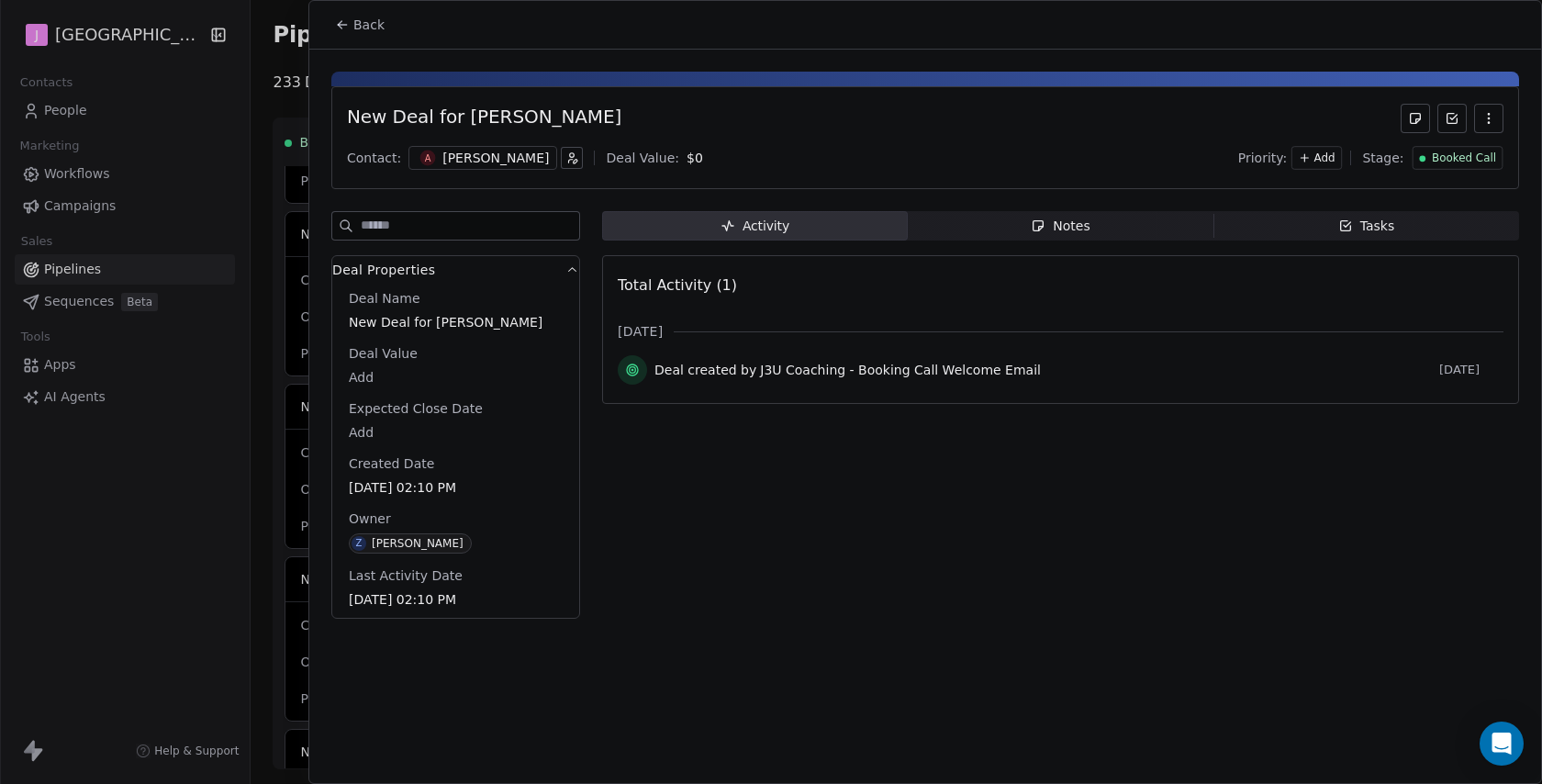
click at [1484, 155] on span "Booked Call" at bounding box center [1464, 159] width 64 height 15
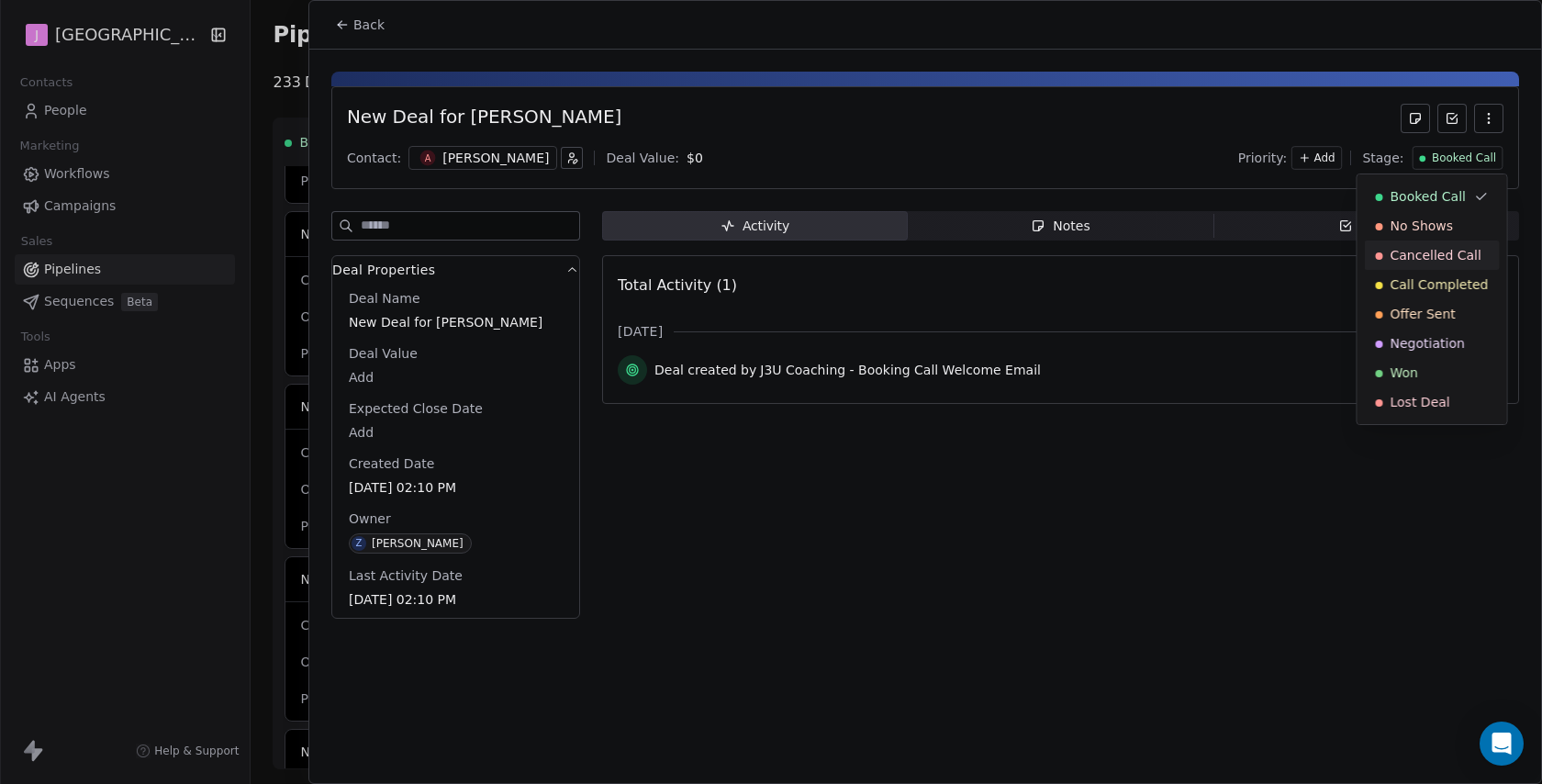
click at [1444, 256] on span "Cancelled Call" at bounding box center [1436, 255] width 91 height 18
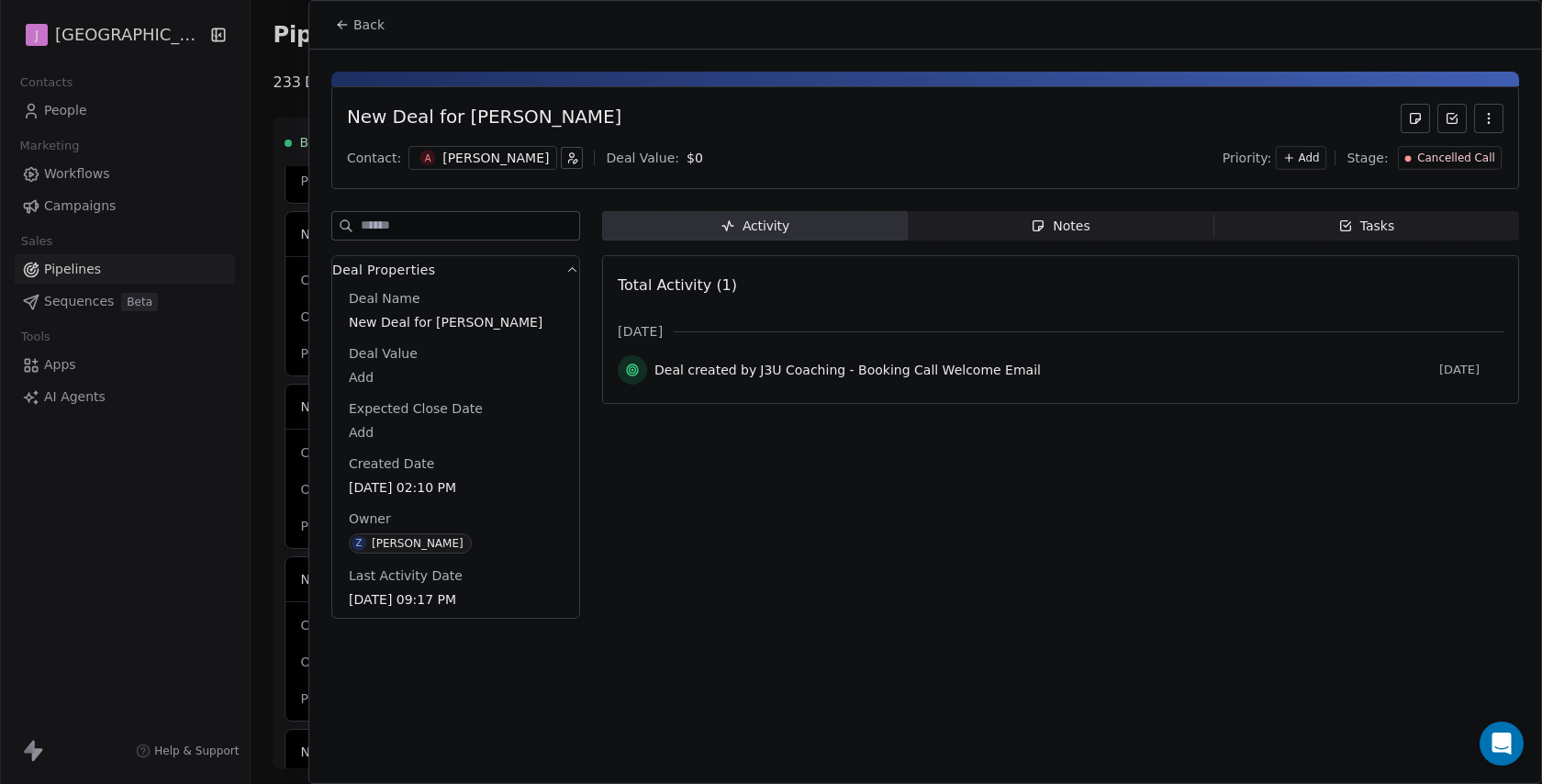
click at [348, 25] on icon at bounding box center [342, 24] width 15 height 15
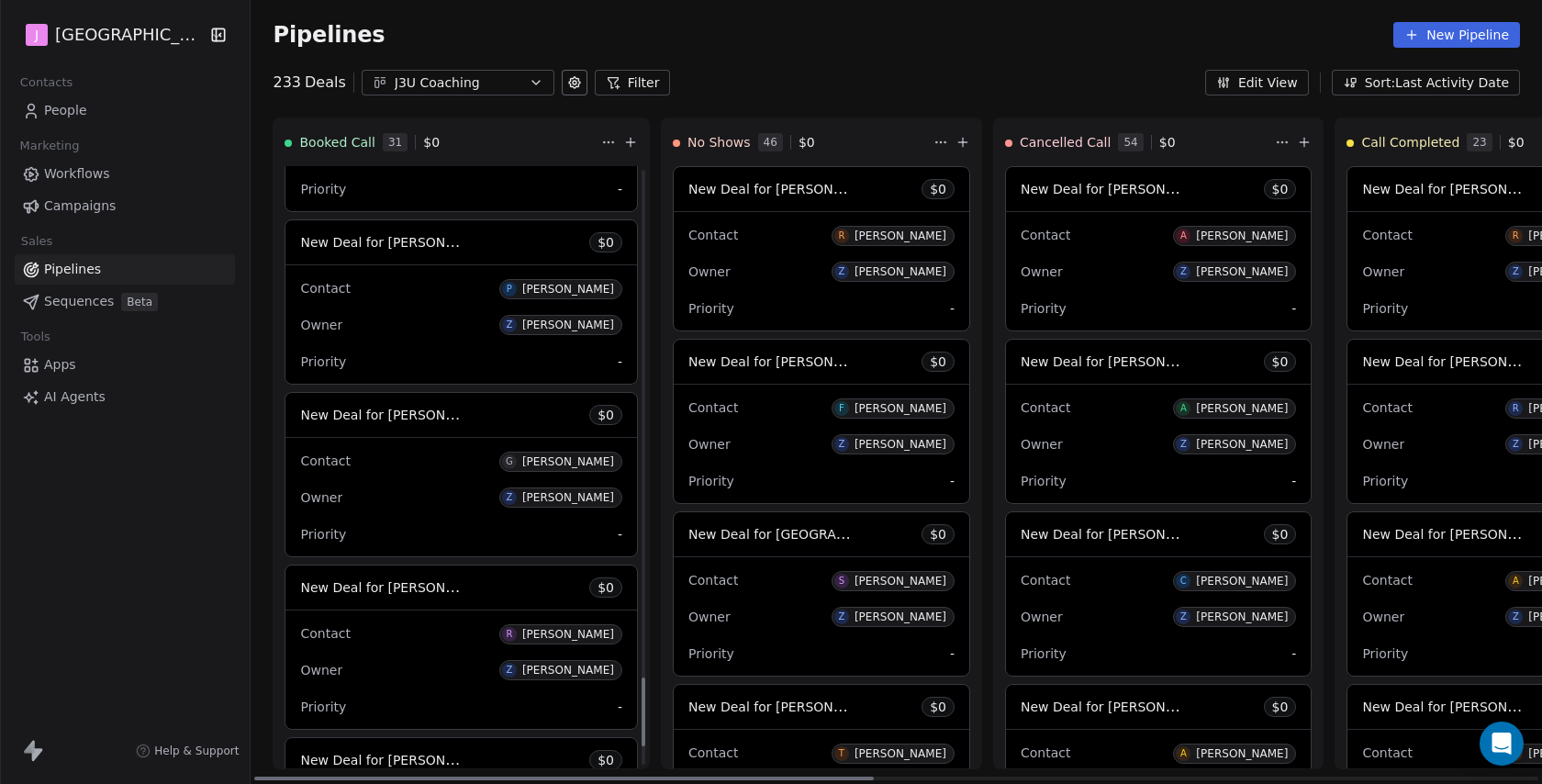
scroll to position [4464, 0]
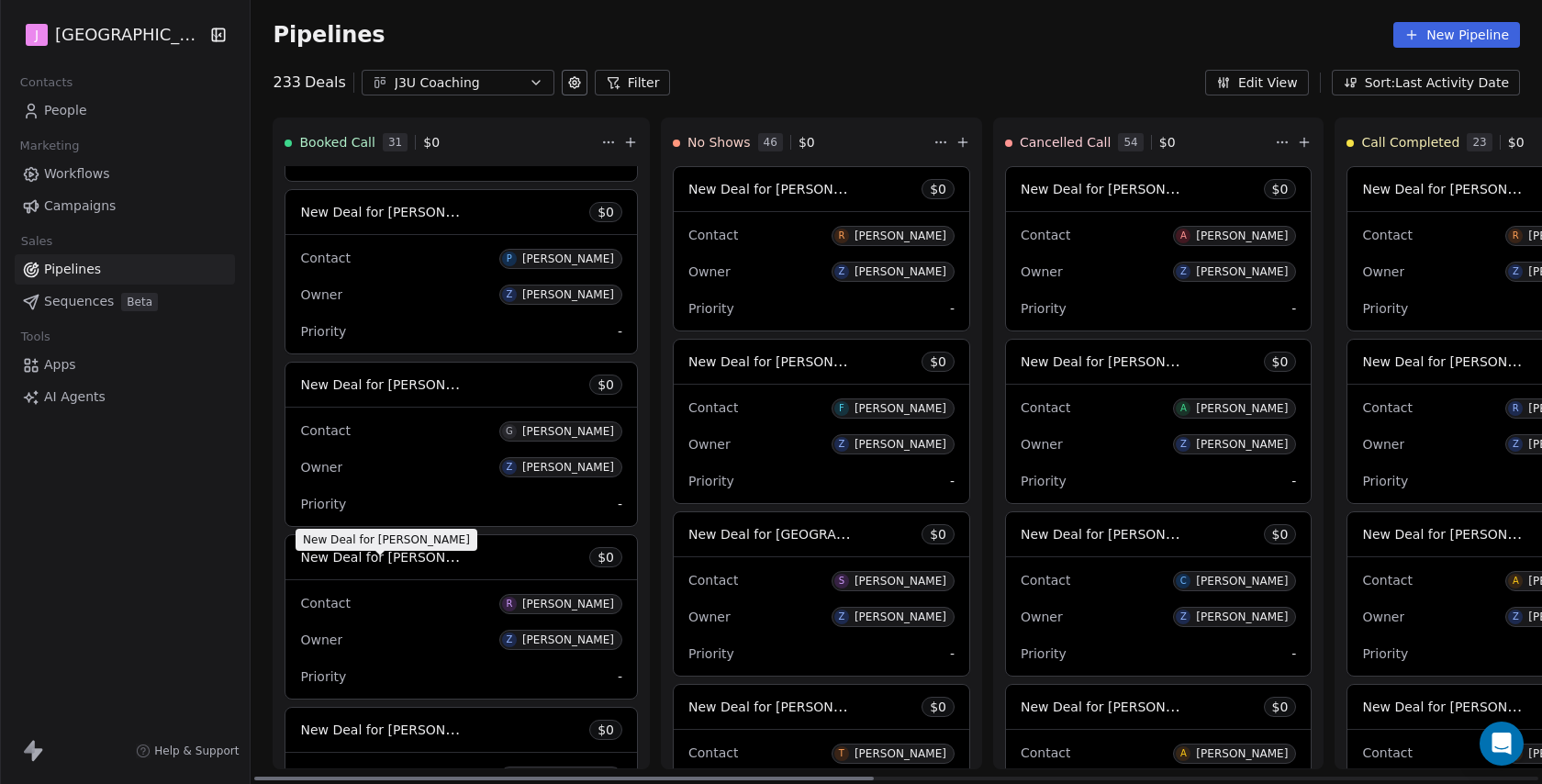
click at [424, 565] on span "New Deal for [PERSON_NAME]" at bounding box center [397, 557] width 194 height 17
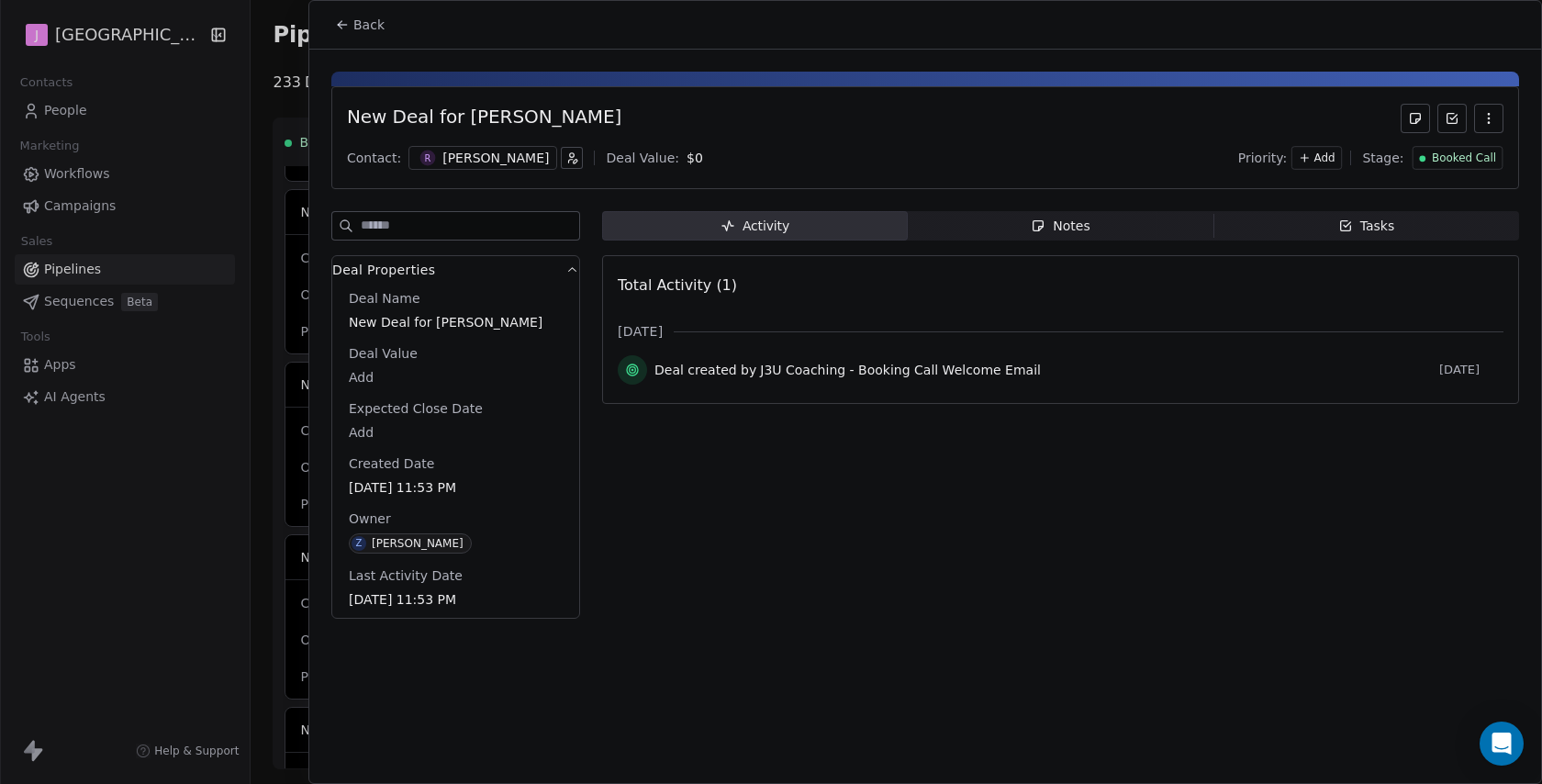
click at [1482, 160] on span "Booked Call" at bounding box center [1464, 159] width 64 height 15
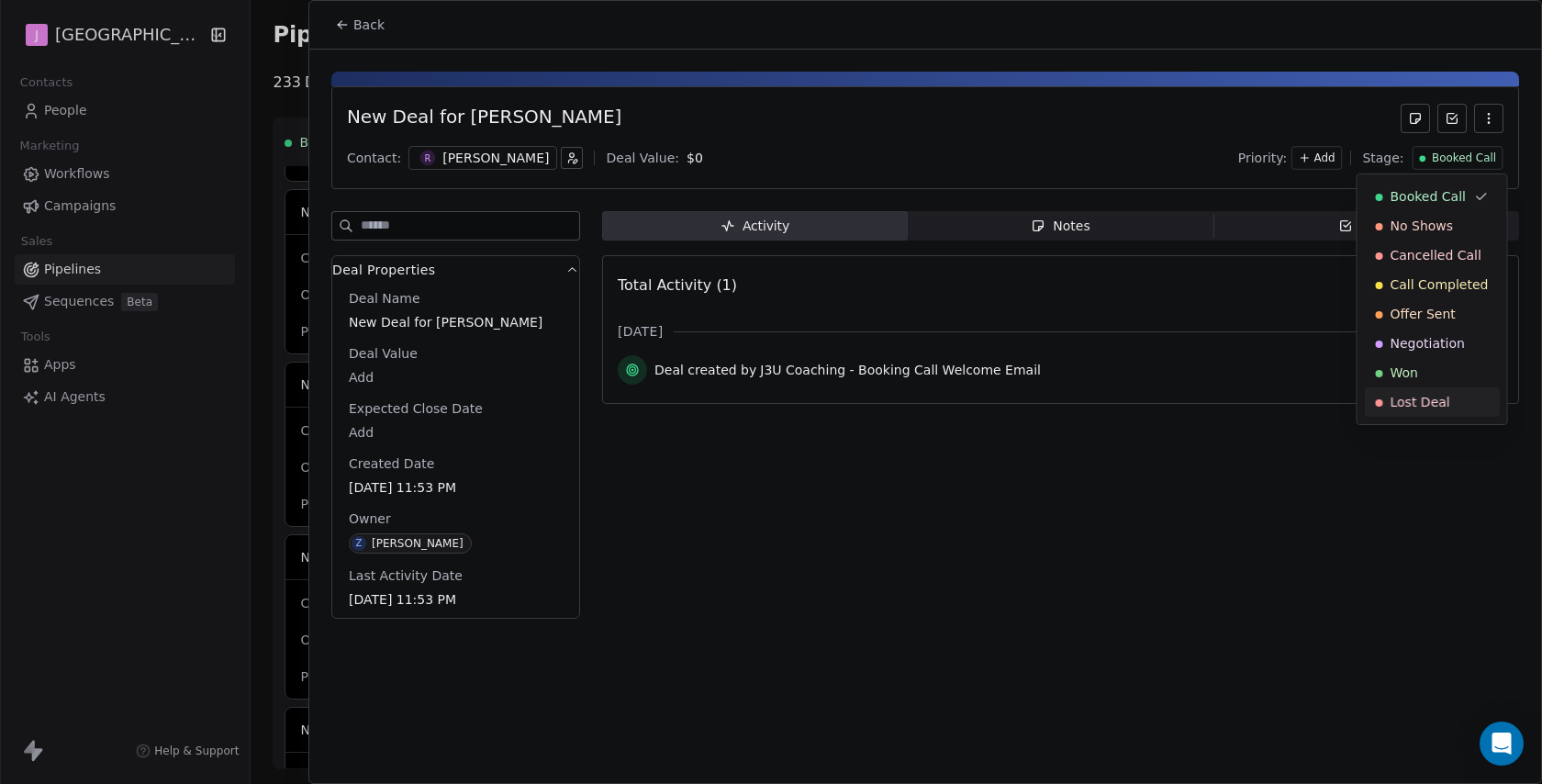
click at [1429, 405] on span "Lost Deal" at bounding box center [1421, 402] width 60 height 18
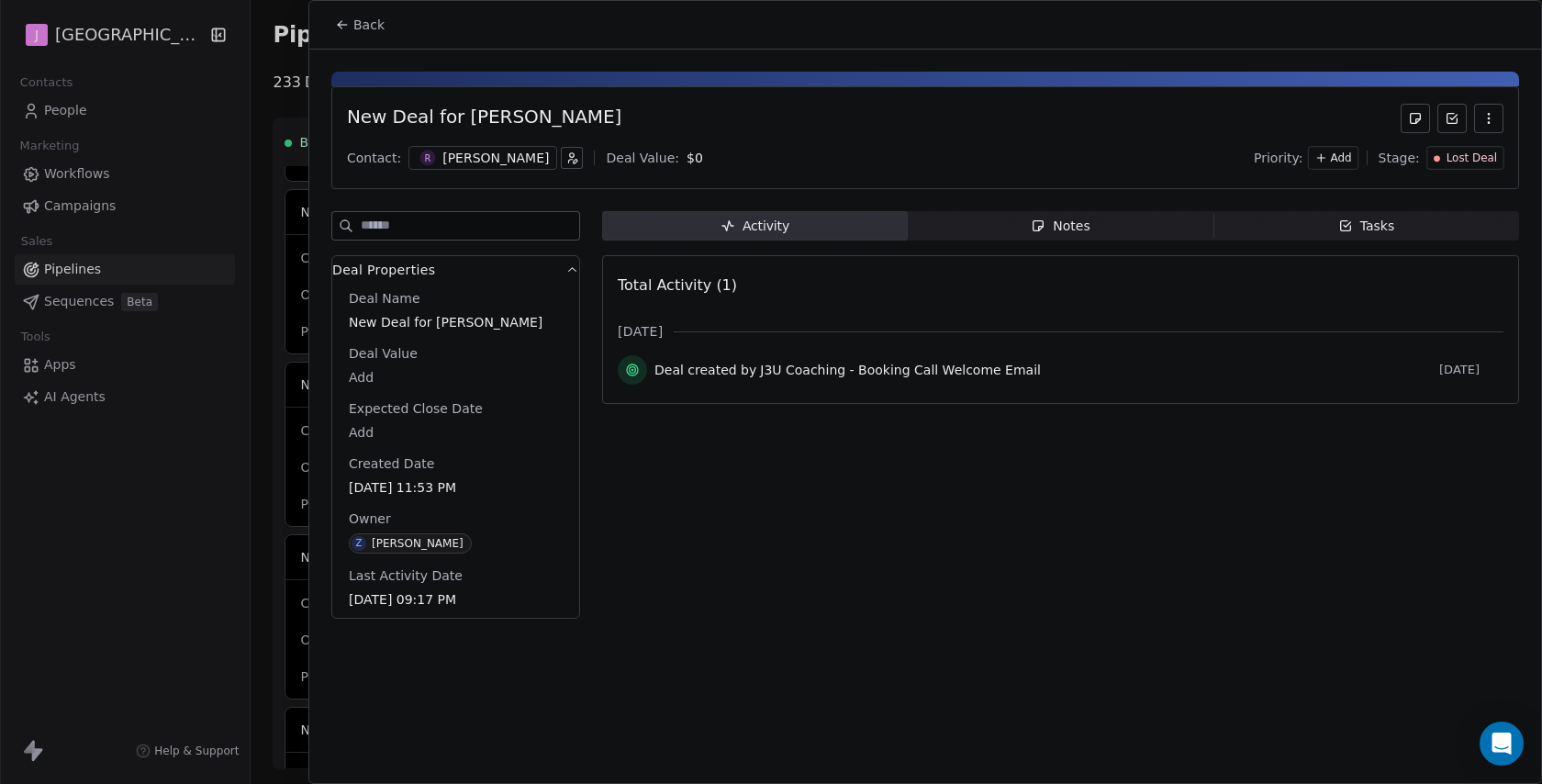
click at [381, 33] on span "Back" at bounding box center [369, 24] width 31 height 18
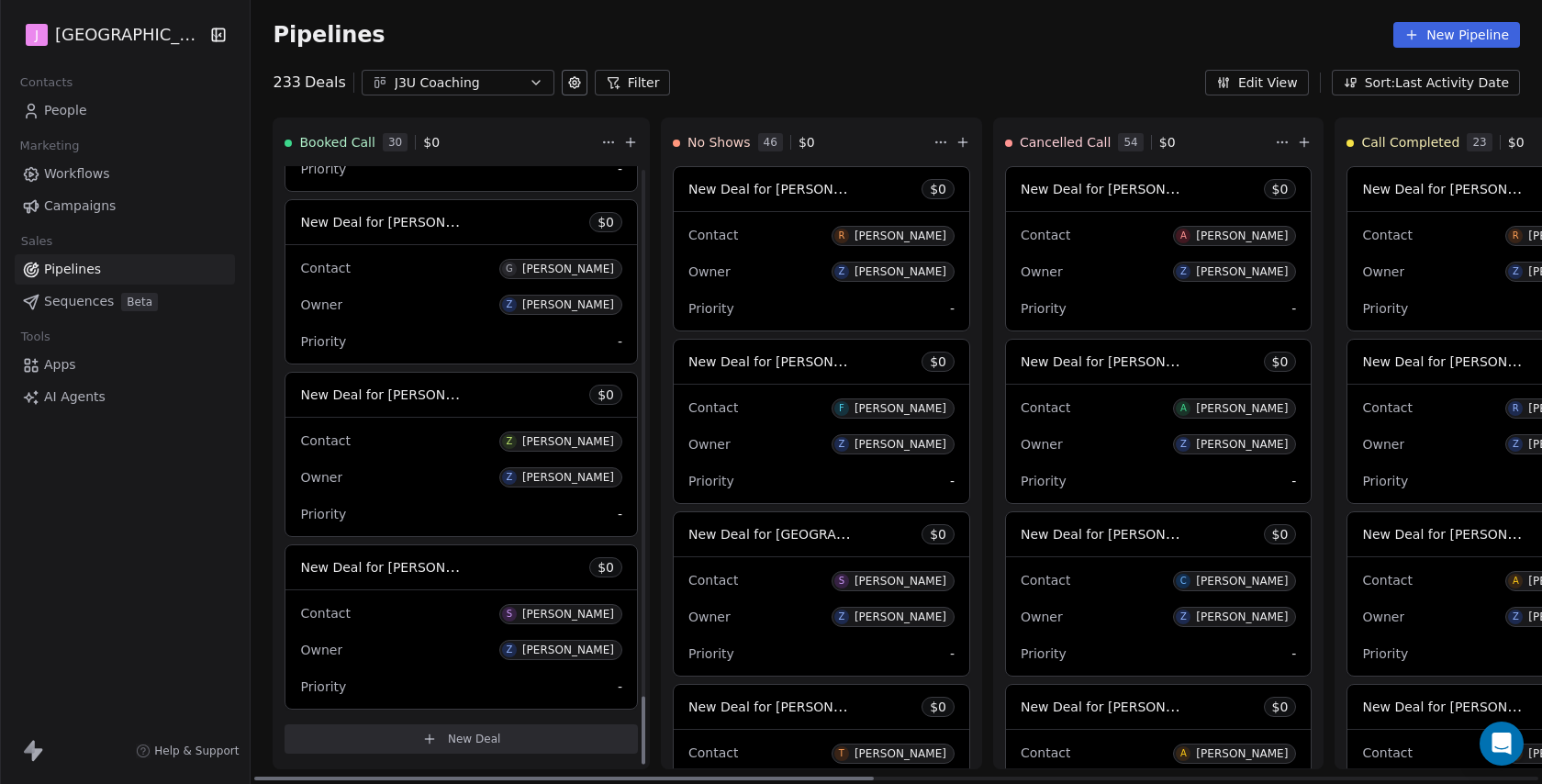
scroll to position [4639, 0]
click at [425, 568] on span "New Deal for [PERSON_NAME]" at bounding box center [397, 567] width 194 height 17
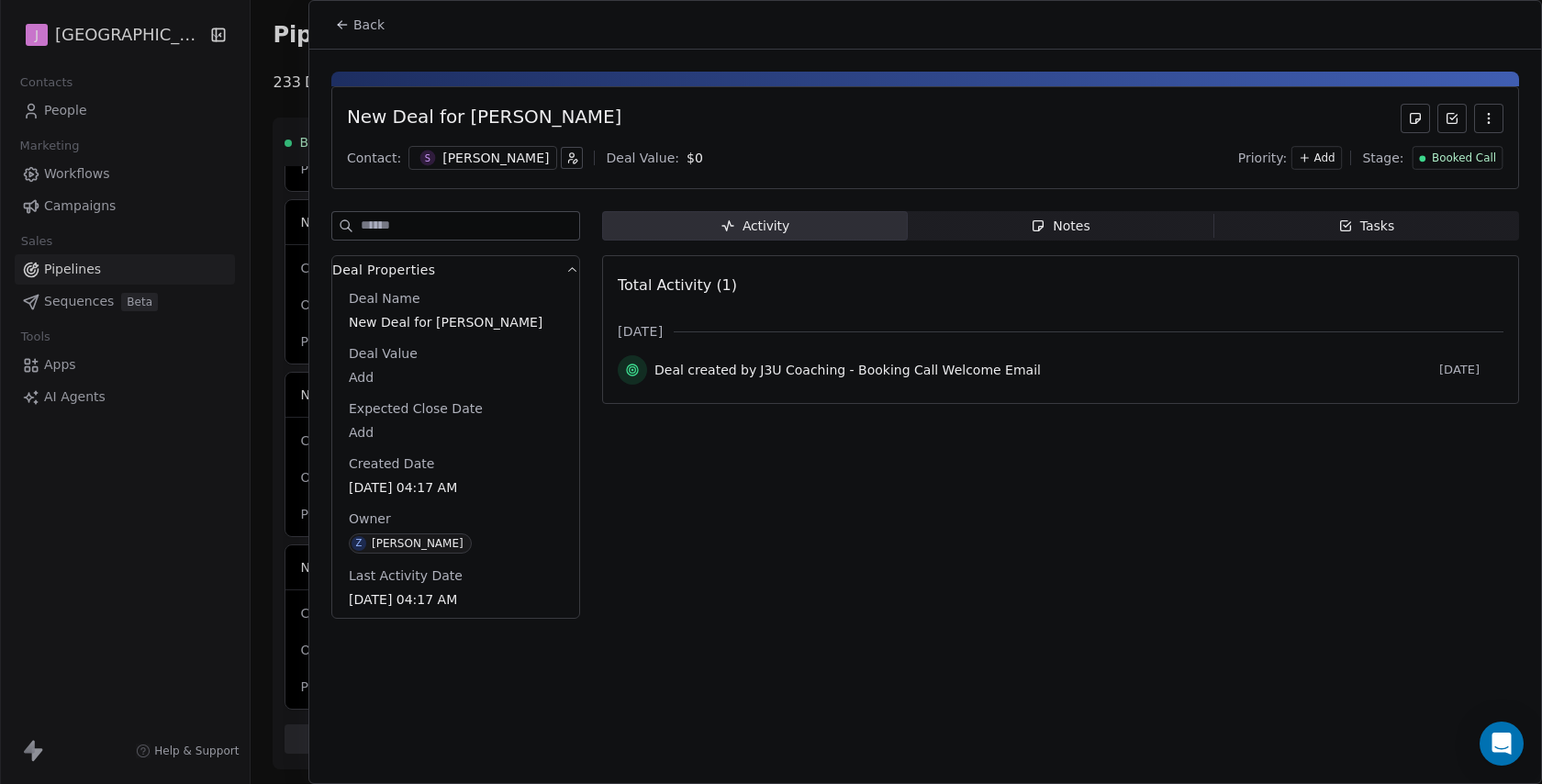
click at [1441, 155] on span "Booked Call" at bounding box center [1464, 159] width 64 height 15
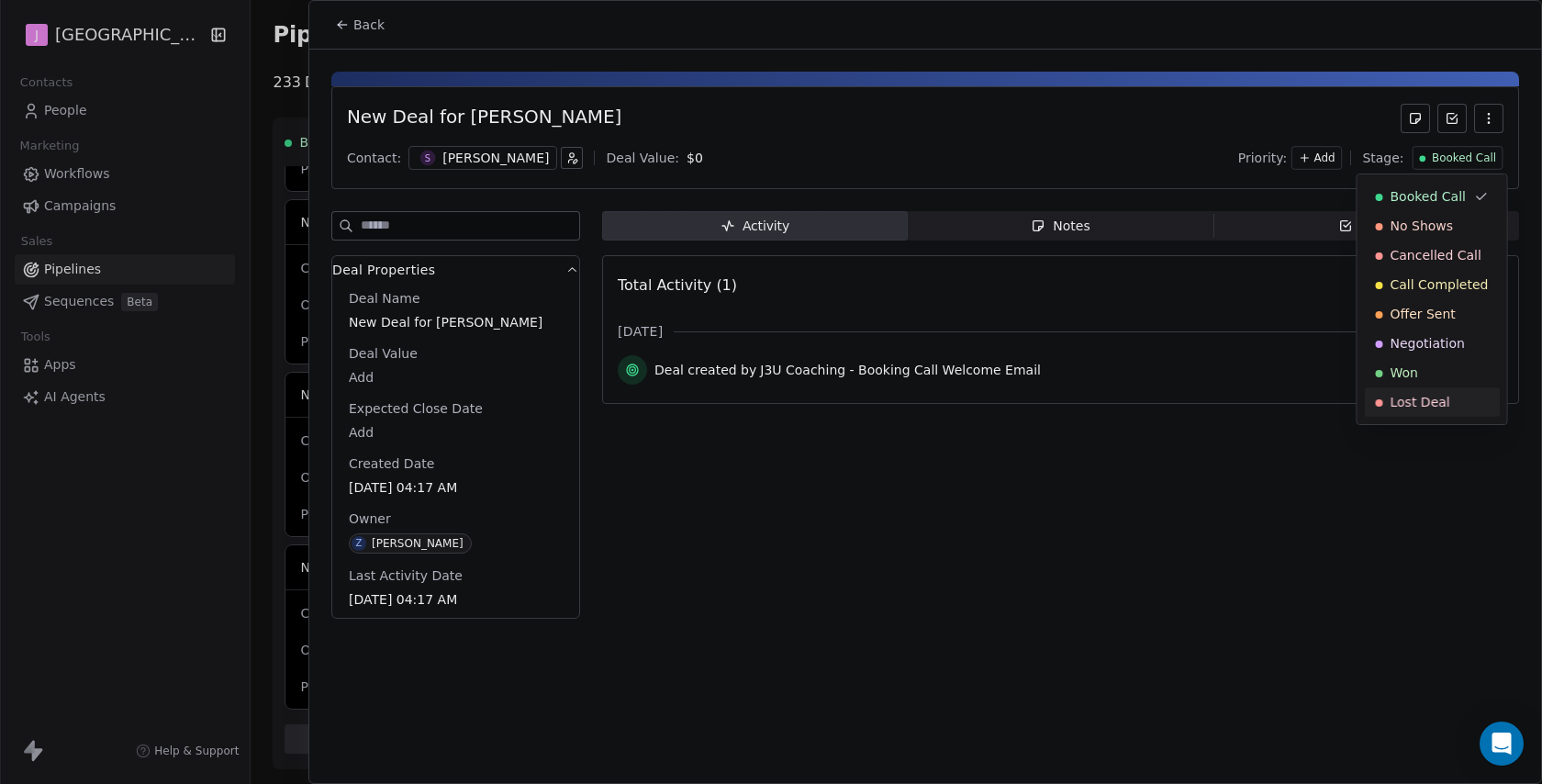
click at [1420, 411] on div "Lost Deal" at bounding box center [1432, 402] width 135 height 29
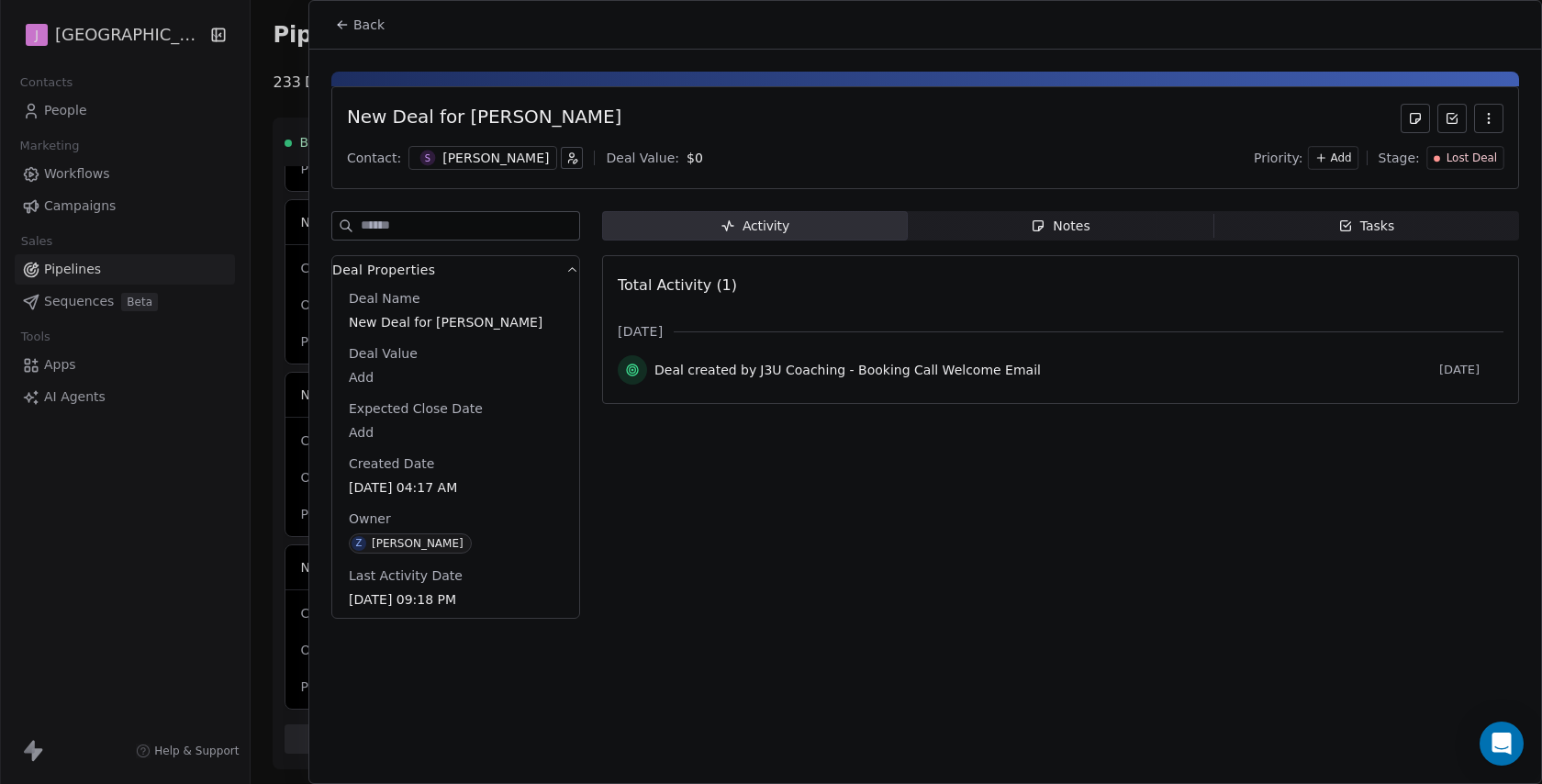
scroll to position [4467, 0]
click at [347, 31] on icon at bounding box center [342, 24] width 15 height 15
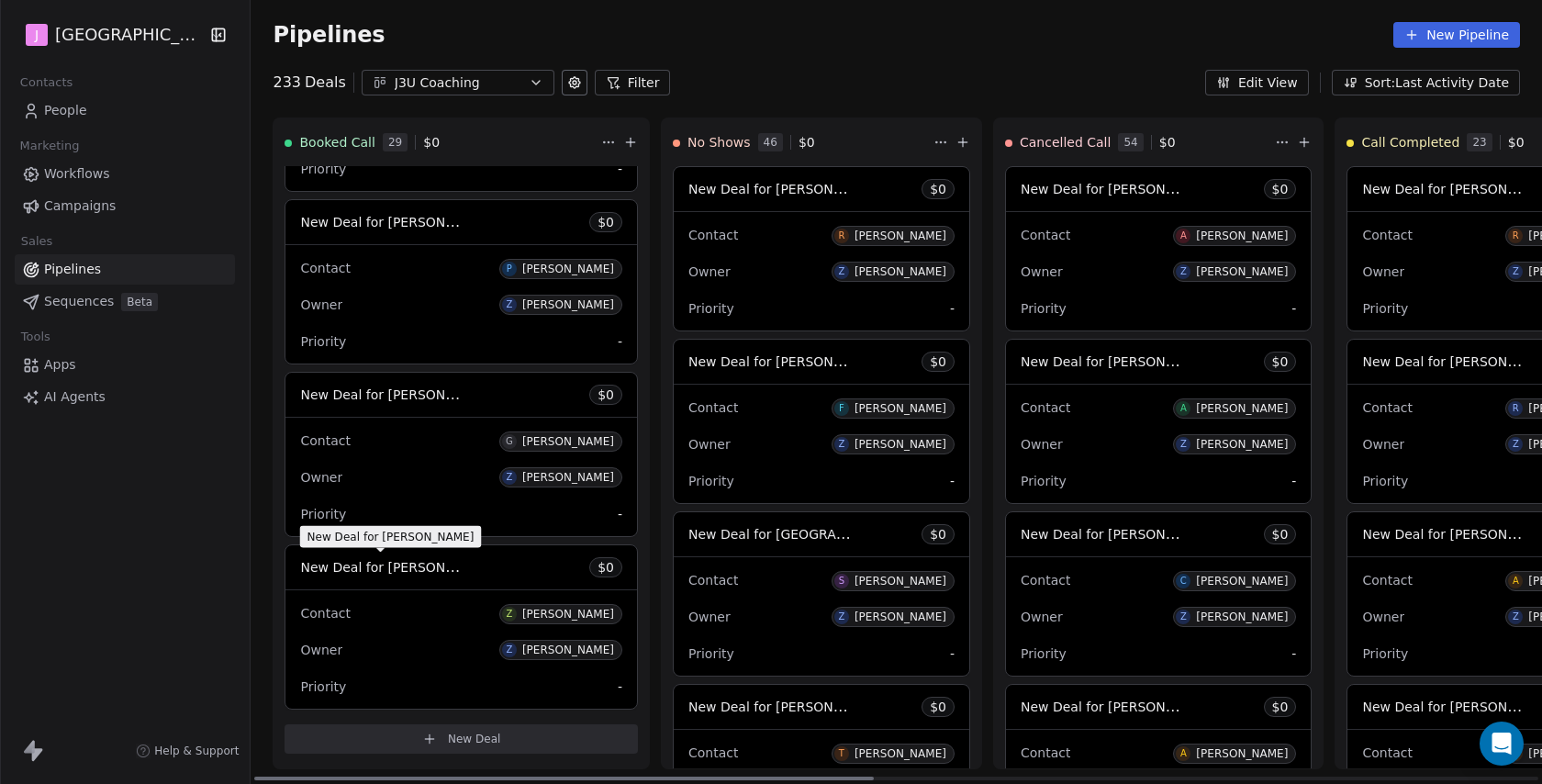
click at [400, 570] on span "New Deal for [PERSON_NAME]" at bounding box center [397, 567] width 194 height 17
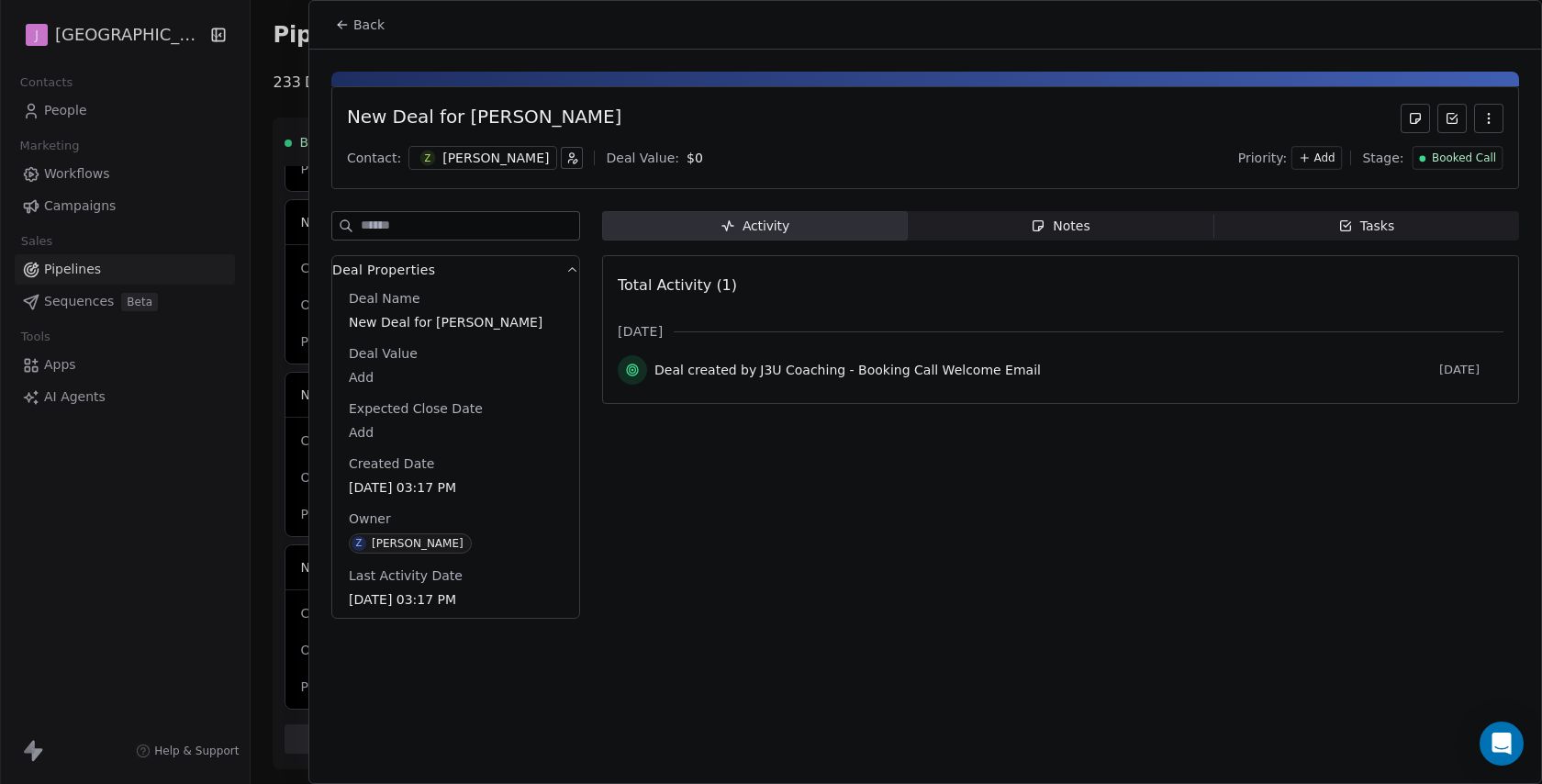
click at [1442, 163] on span "Booked Call" at bounding box center [1464, 159] width 64 height 15
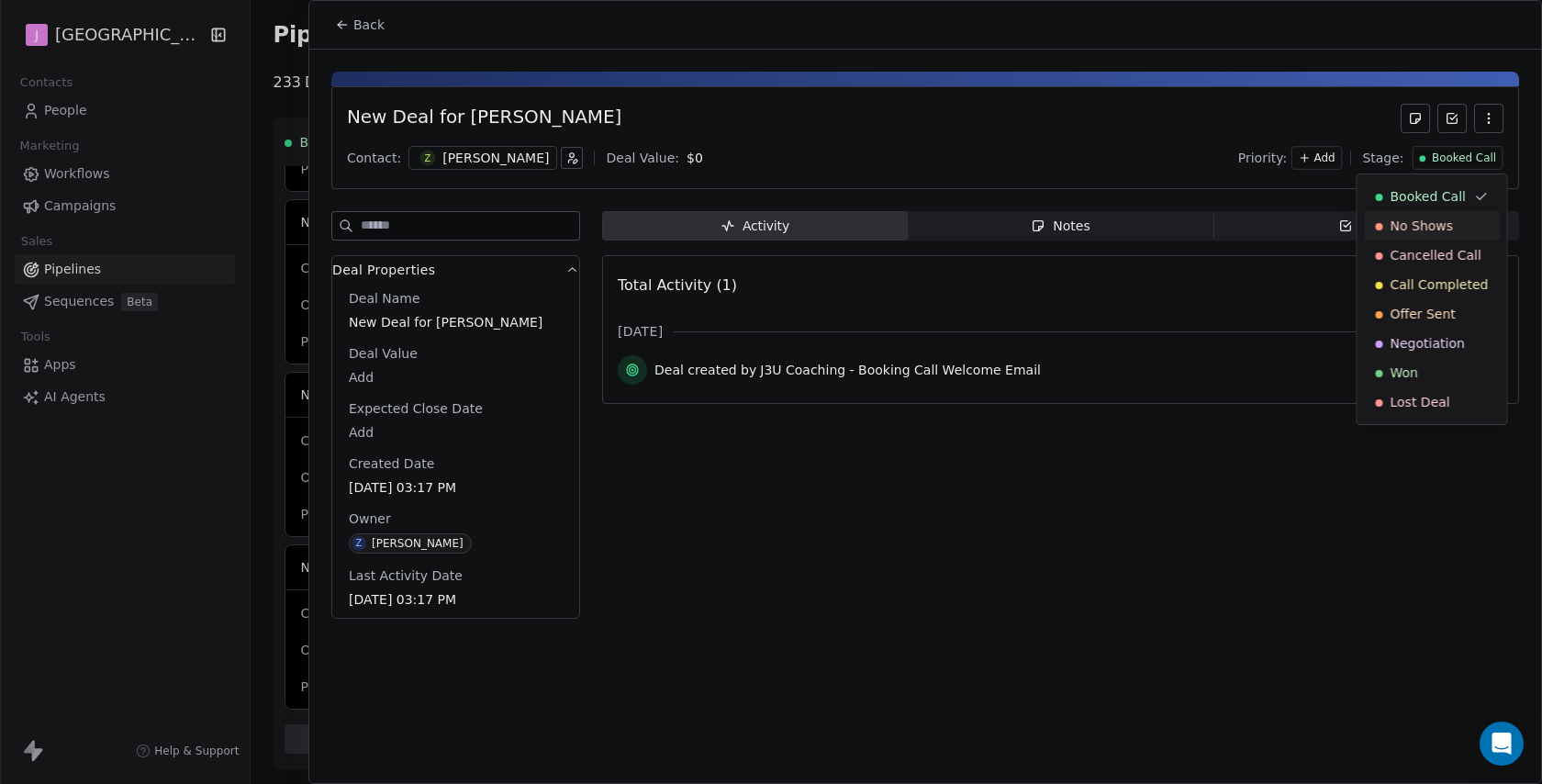
click at [1434, 222] on span "No Shows" at bounding box center [1422, 226] width 63 height 18
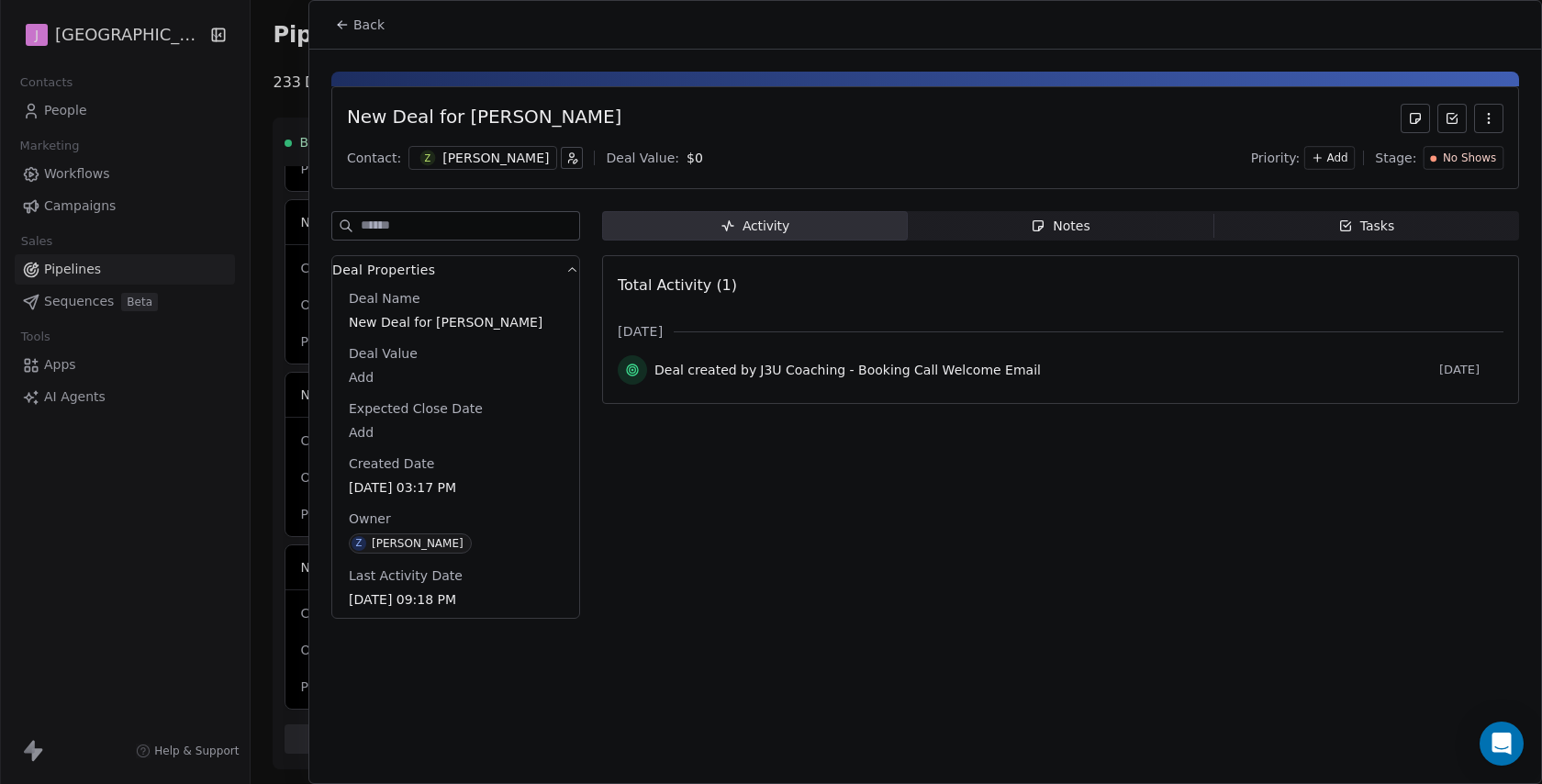
click at [378, 21] on span "Back" at bounding box center [369, 24] width 31 height 18
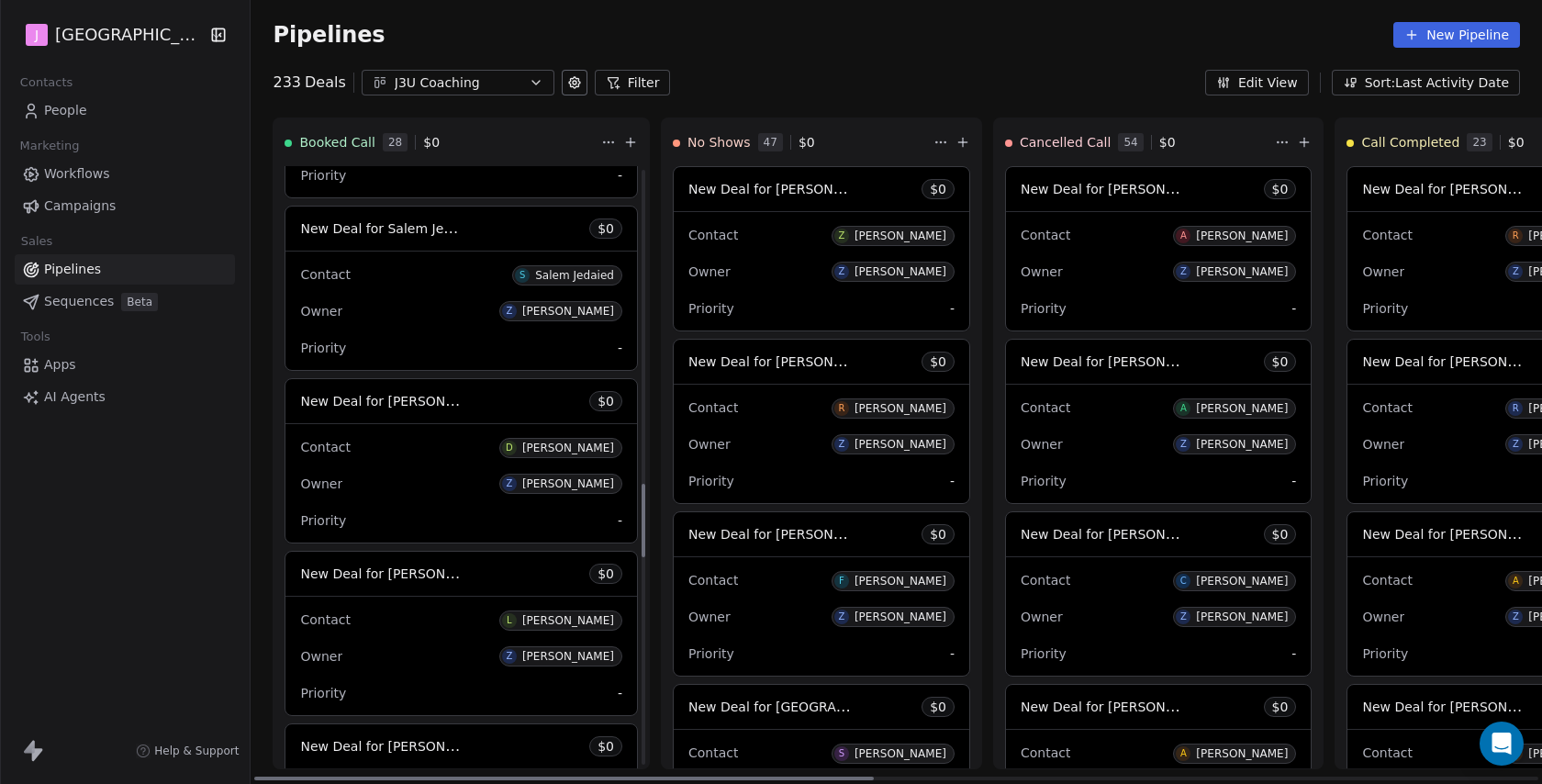
scroll to position [2473, 0]
